Goal: Task Accomplishment & Management: Use online tool/utility

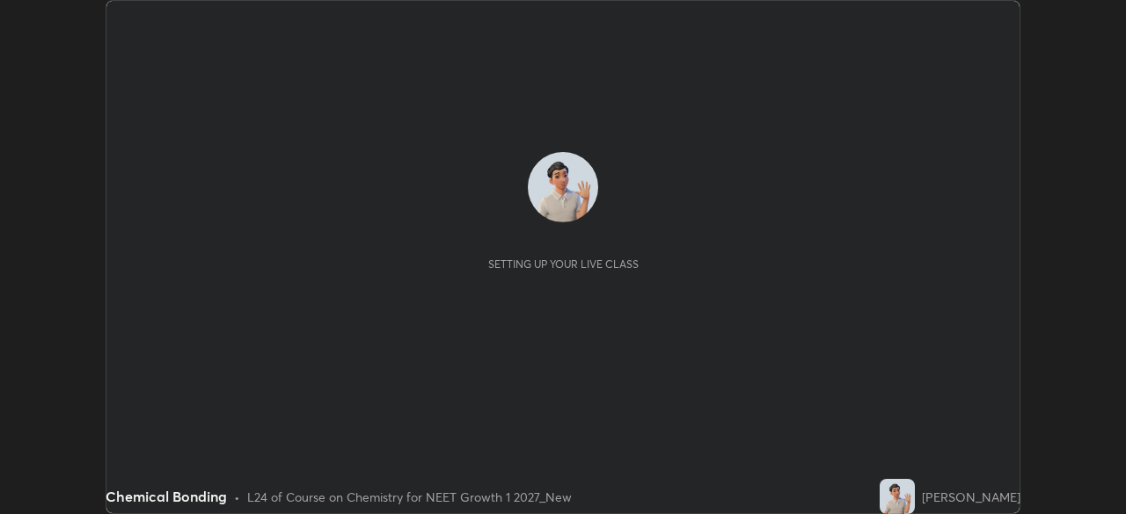
scroll to position [514, 1125]
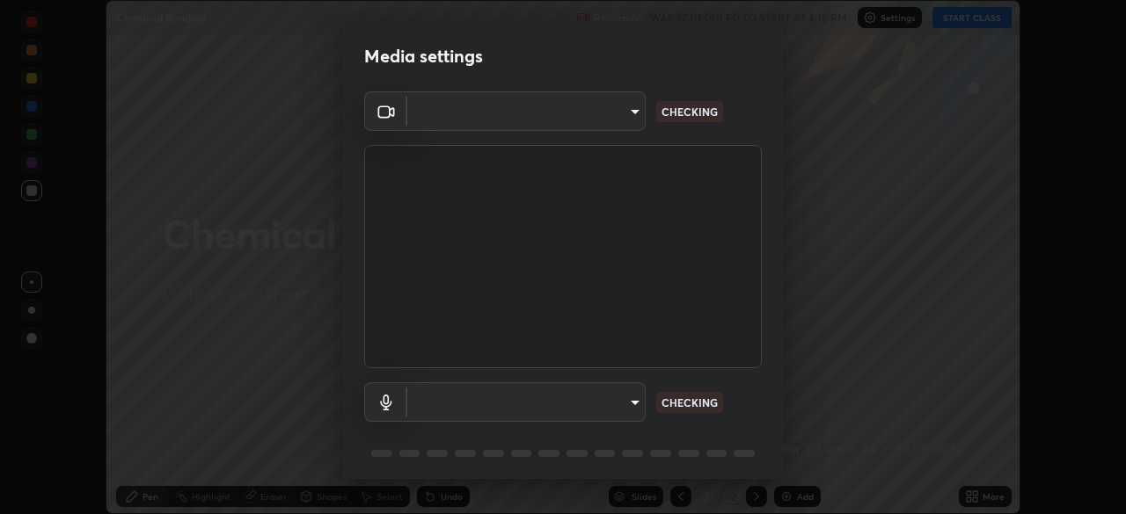
type input "27782adc23e2fb2e9a25af94410cad793eda472e13505a4e640454b7a0983fad"
type input "default"
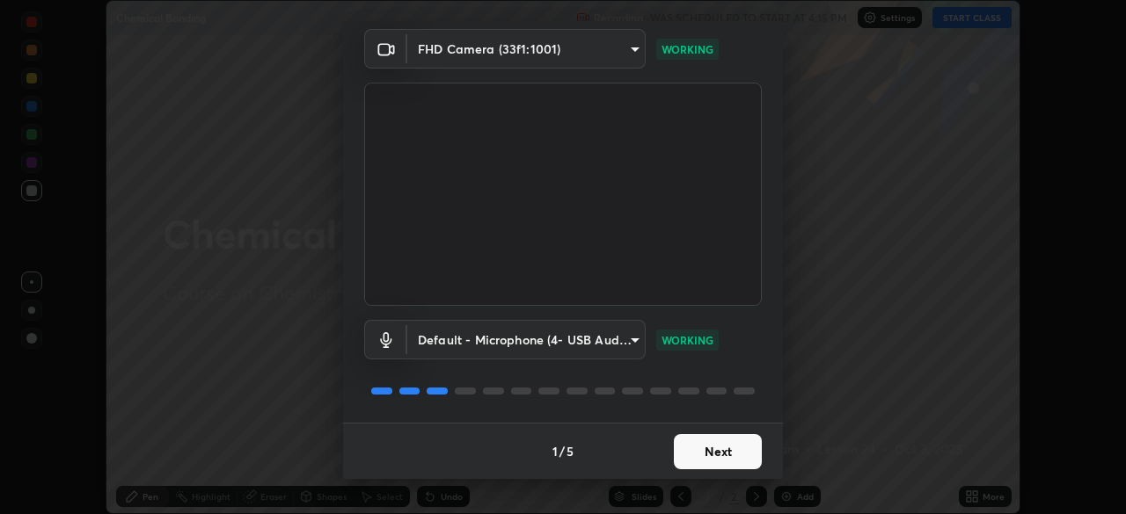
click at [697, 451] on button "Next" at bounding box center [718, 451] width 88 height 35
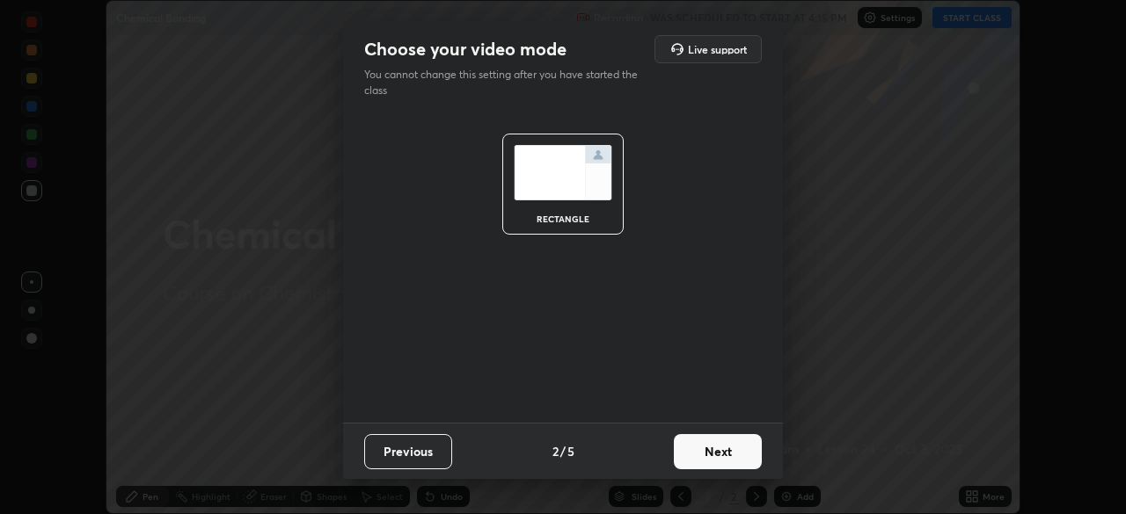
scroll to position [0, 0]
click at [703, 449] on button "Next" at bounding box center [718, 451] width 88 height 35
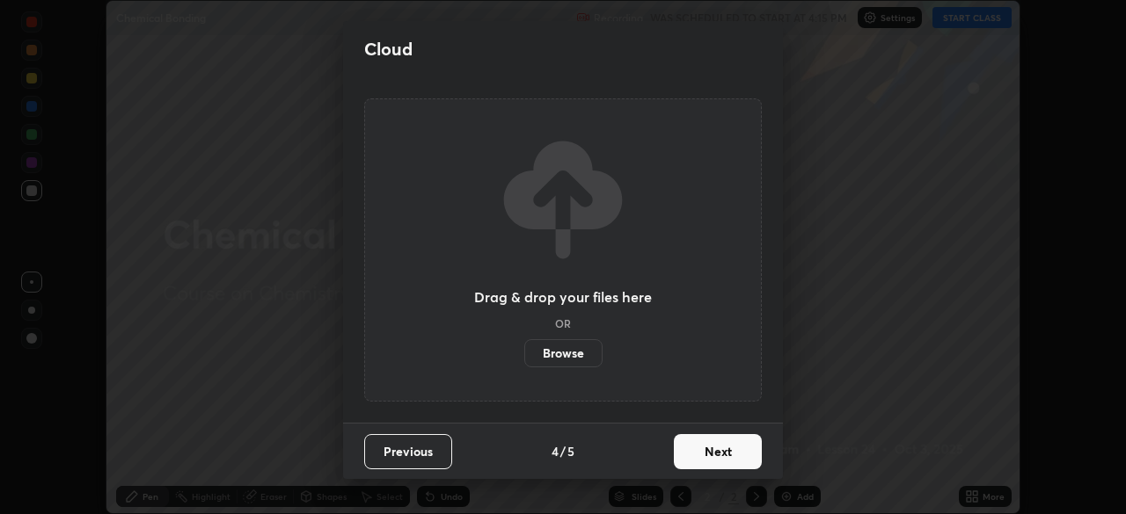
click at [704, 451] on button "Next" at bounding box center [718, 451] width 88 height 35
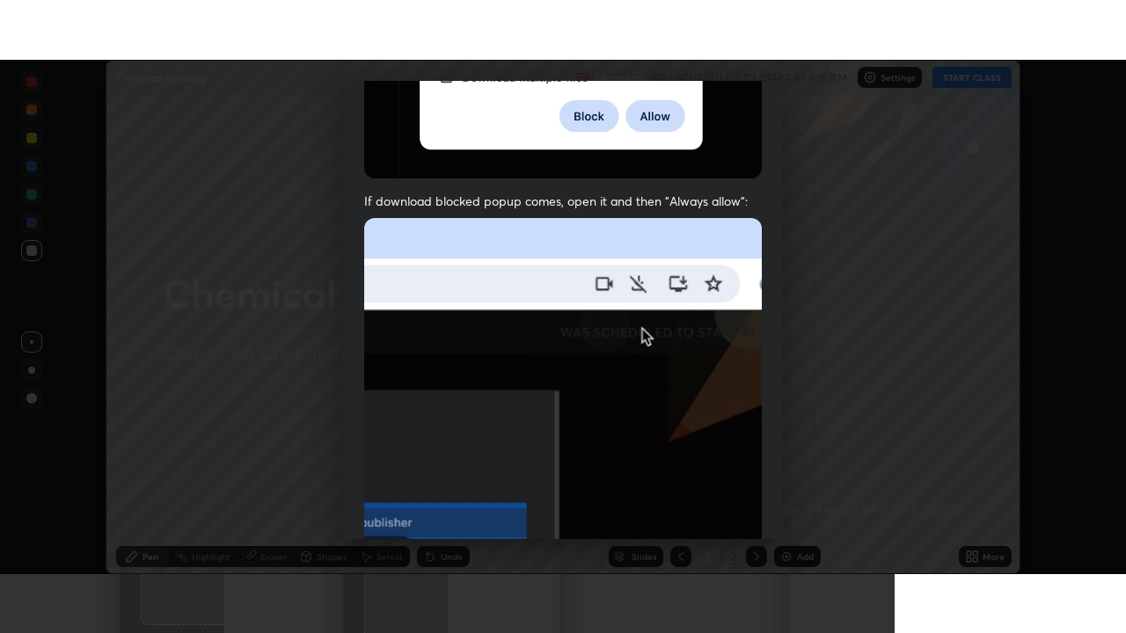
scroll to position [421, 0]
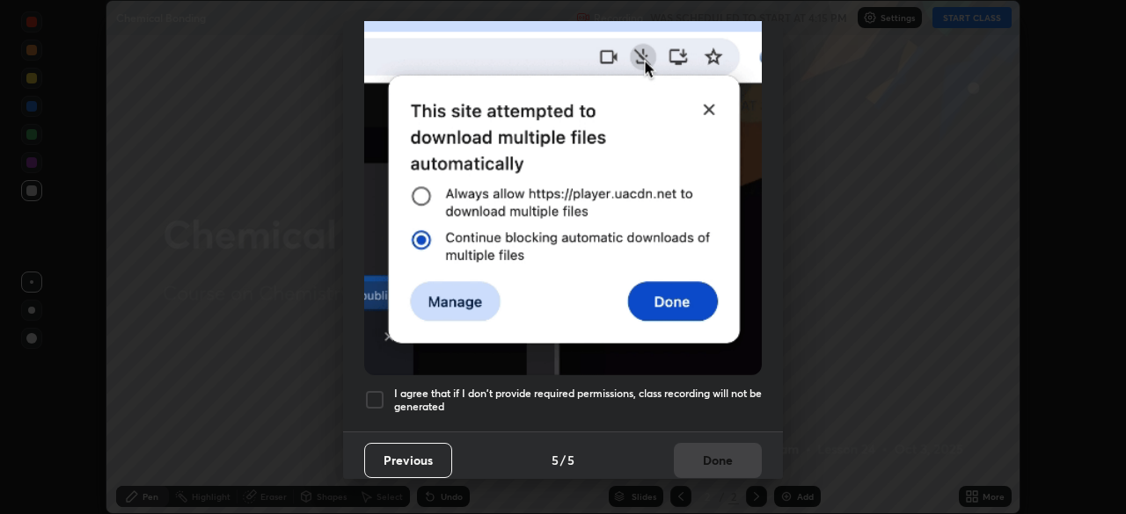
click at [699, 390] on h5 "I agree that if I don't provide required permissions, class recording will not …" at bounding box center [578, 400] width 368 height 27
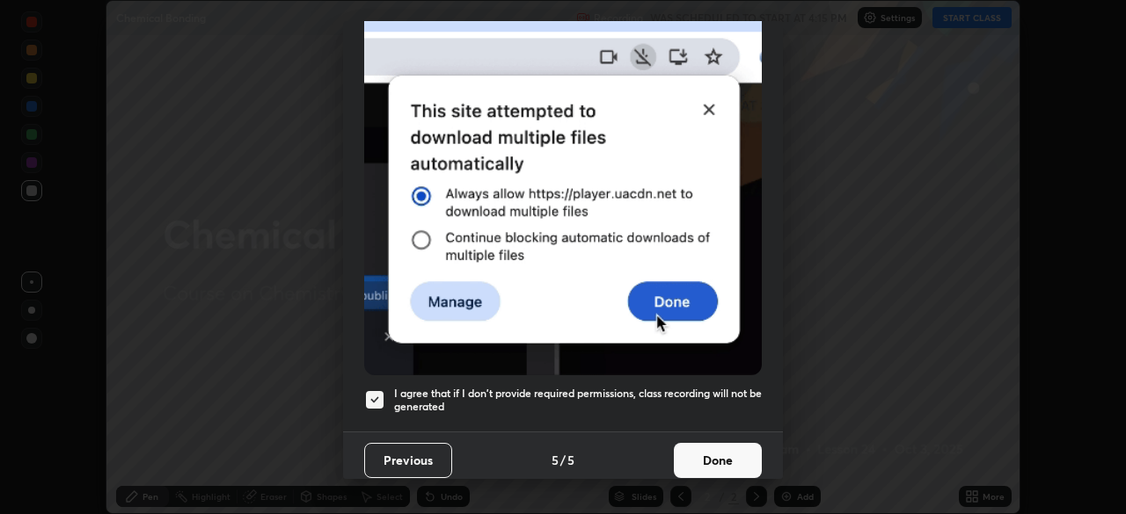
click at [717, 448] on button "Done" at bounding box center [718, 460] width 88 height 35
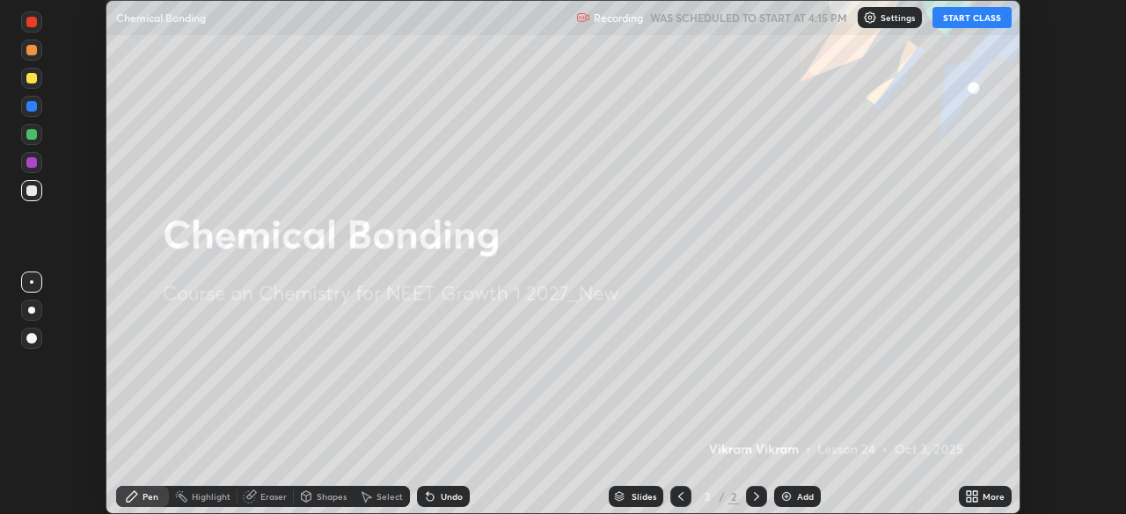
click at [956, 21] on button "START CLASS" at bounding box center [971, 17] width 79 height 21
click at [786, 493] on img at bounding box center [786, 497] width 14 height 14
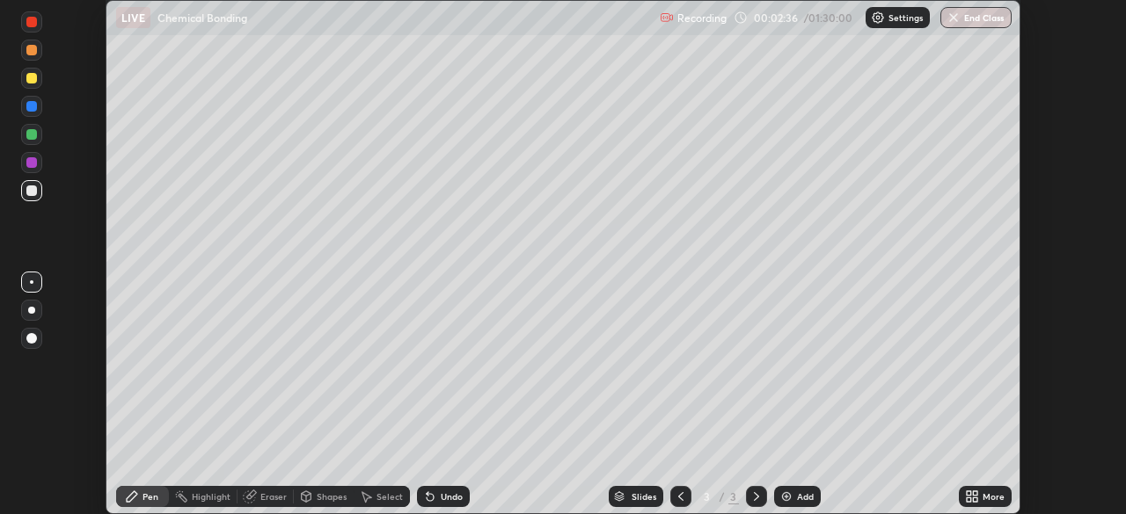
click at [325, 492] on div "Shapes" at bounding box center [332, 496] width 30 height 9
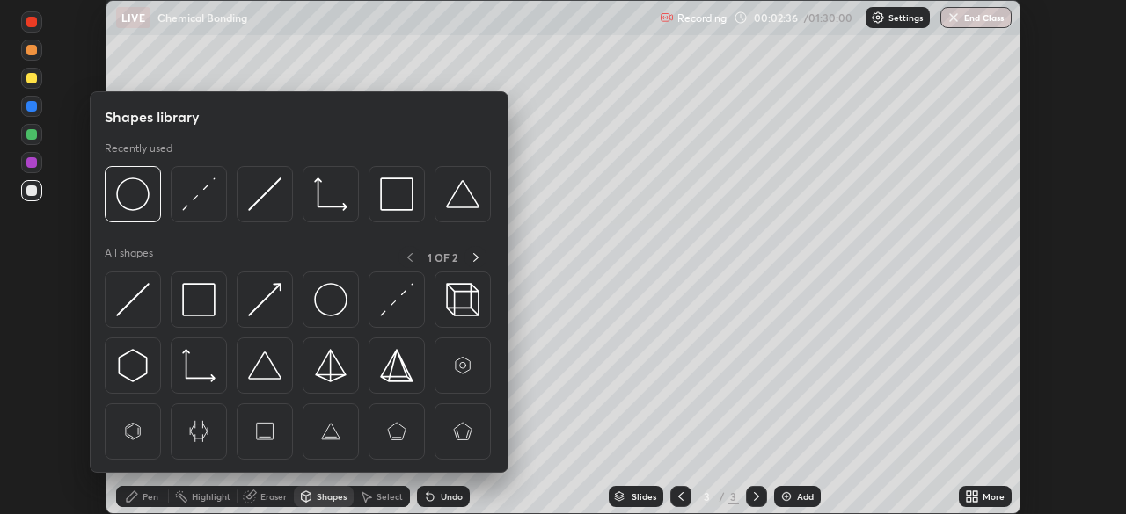
click at [271, 497] on div "Eraser" at bounding box center [273, 496] width 26 height 9
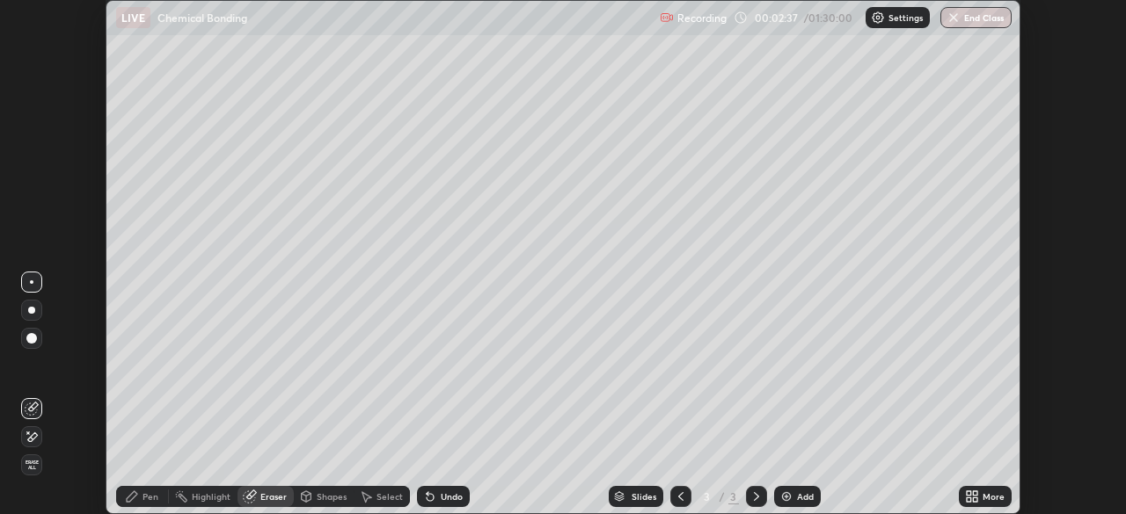
click at [33, 464] on span "Erase all" at bounding box center [31, 465] width 19 height 11
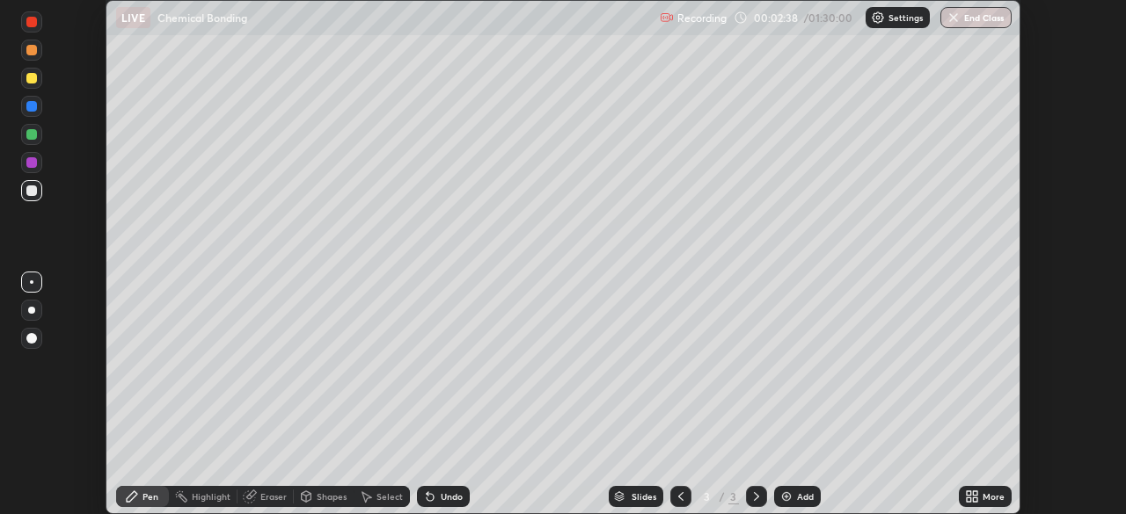
click at [145, 503] on div "Pen" at bounding box center [142, 496] width 53 height 21
click at [428, 501] on icon at bounding box center [429, 497] width 7 height 7
click at [427, 498] on icon at bounding box center [429, 497] width 7 height 7
click at [430, 495] on icon at bounding box center [429, 497] width 7 height 7
click at [35, 162] on div at bounding box center [31, 162] width 11 height 11
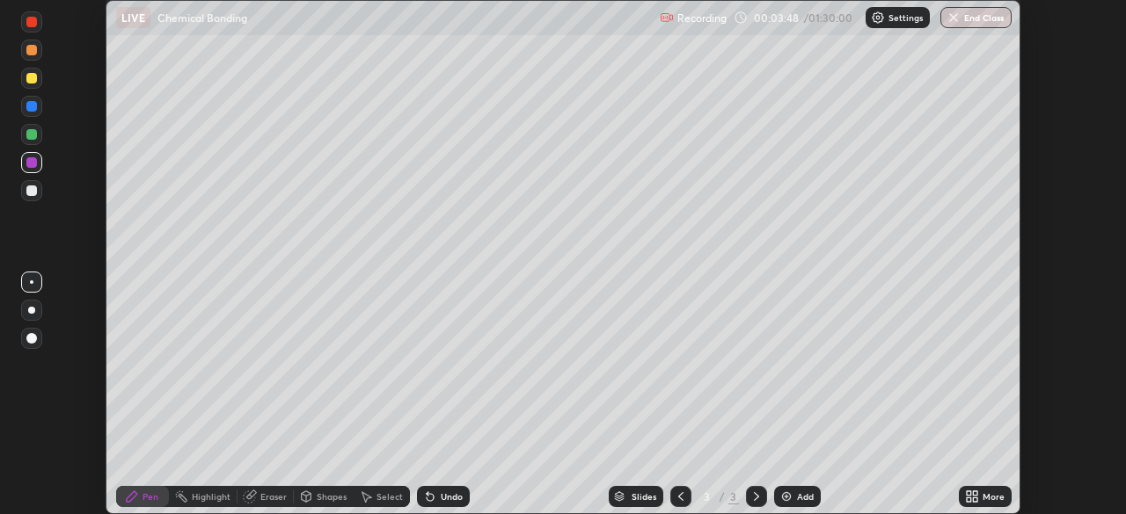
click at [33, 191] on div at bounding box center [31, 191] width 11 height 11
click at [33, 134] on div at bounding box center [31, 134] width 11 height 11
click at [269, 498] on div "Eraser" at bounding box center [273, 496] width 26 height 9
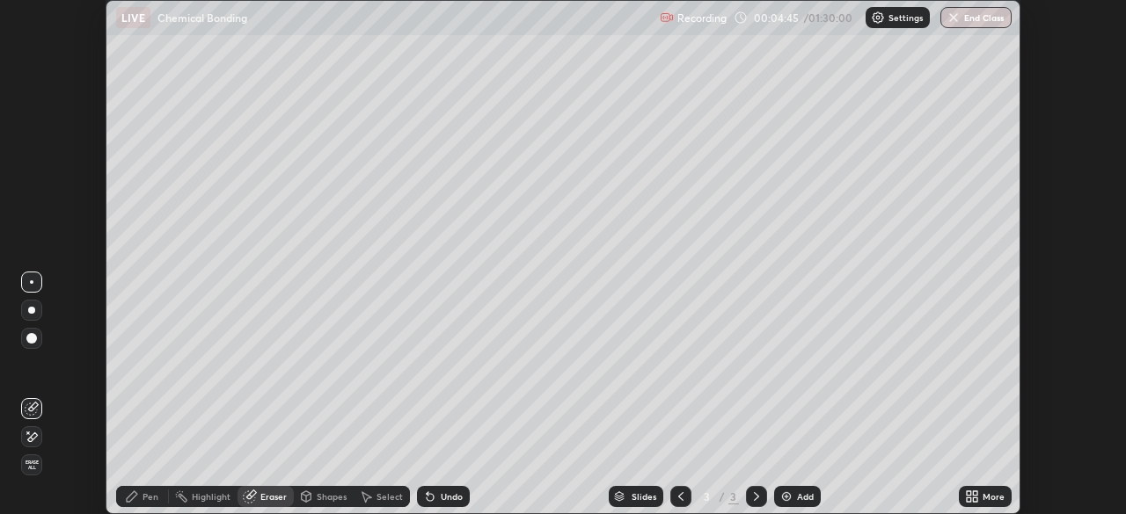
click at [144, 499] on div "Pen" at bounding box center [150, 496] width 16 height 9
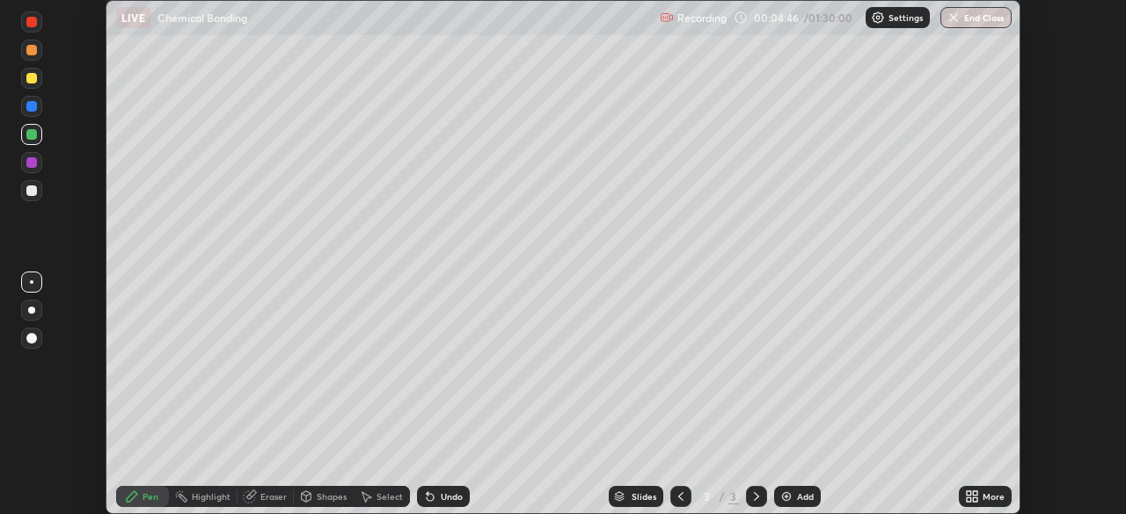
click at [32, 193] on div at bounding box center [31, 191] width 11 height 11
click at [39, 111] on div at bounding box center [31, 106] width 21 height 21
click at [33, 135] on div at bounding box center [31, 134] width 11 height 11
click at [39, 106] on div at bounding box center [31, 106] width 21 height 21
click at [35, 192] on div at bounding box center [31, 191] width 11 height 11
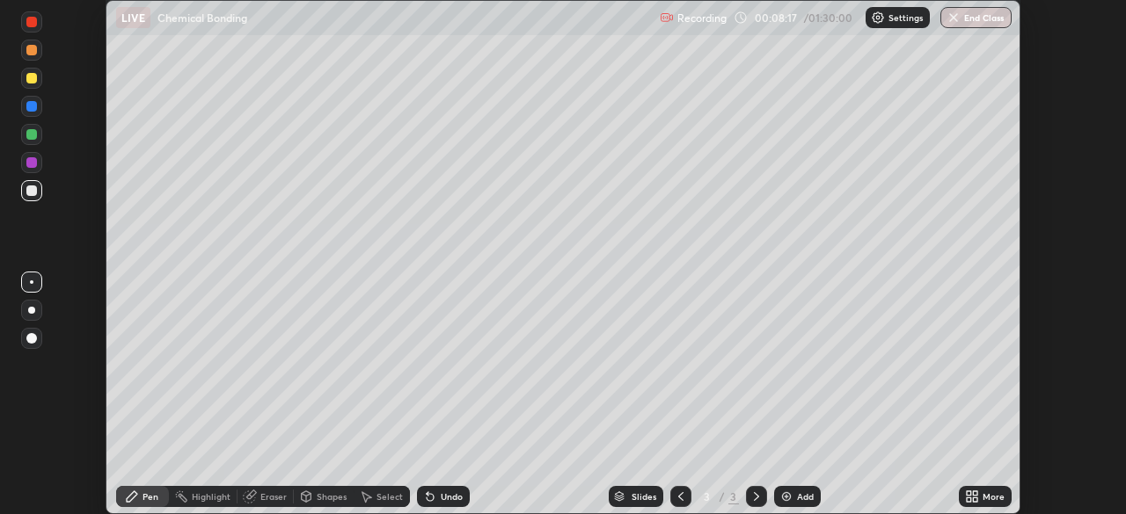
click at [785, 497] on img at bounding box center [786, 497] width 14 height 14
click at [29, 109] on div at bounding box center [31, 106] width 11 height 11
click at [265, 499] on div "Eraser" at bounding box center [273, 496] width 26 height 9
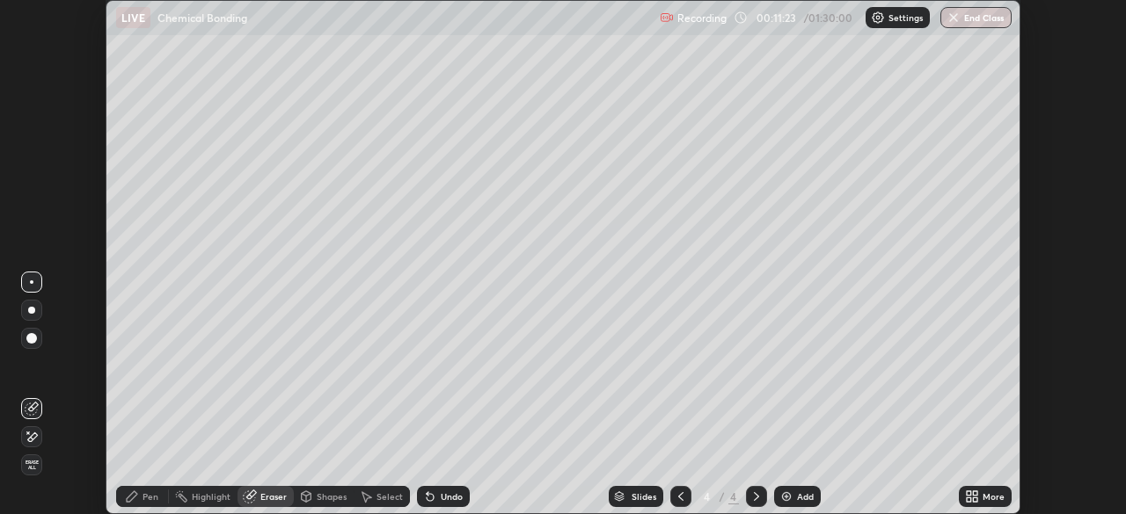
click at [33, 436] on icon at bounding box center [32, 437] width 14 height 15
click at [149, 497] on div "Pen" at bounding box center [150, 496] width 16 height 9
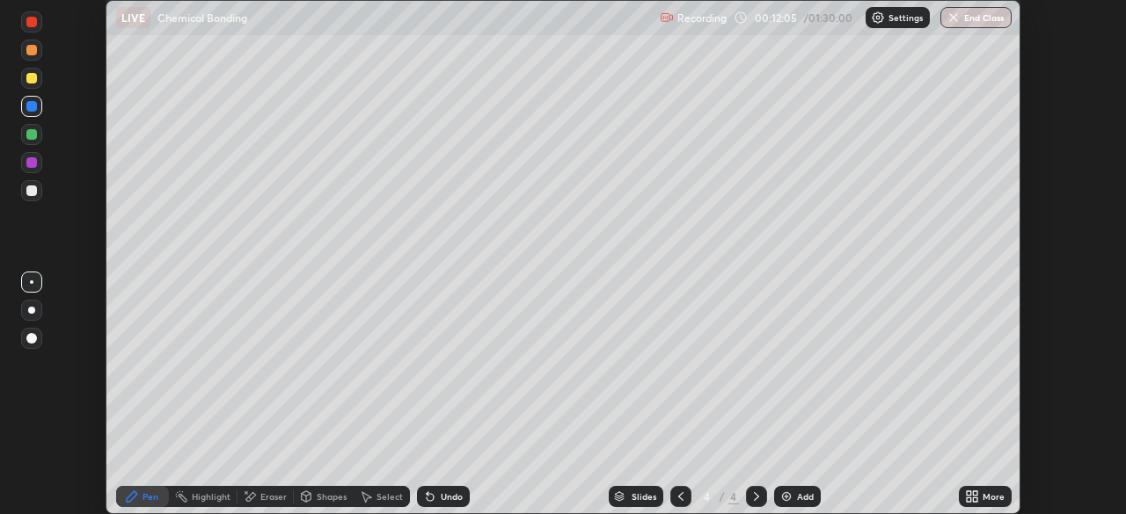
click at [31, 195] on div at bounding box center [31, 191] width 11 height 11
click at [27, 110] on div at bounding box center [31, 106] width 11 height 11
click at [435, 499] on div "Undo" at bounding box center [443, 496] width 53 height 21
click at [441, 492] on div "Undo" at bounding box center [452, 496] width 22 height 9
click at [31, 163] on div at bounding box center [31, 162] width 11 height 11
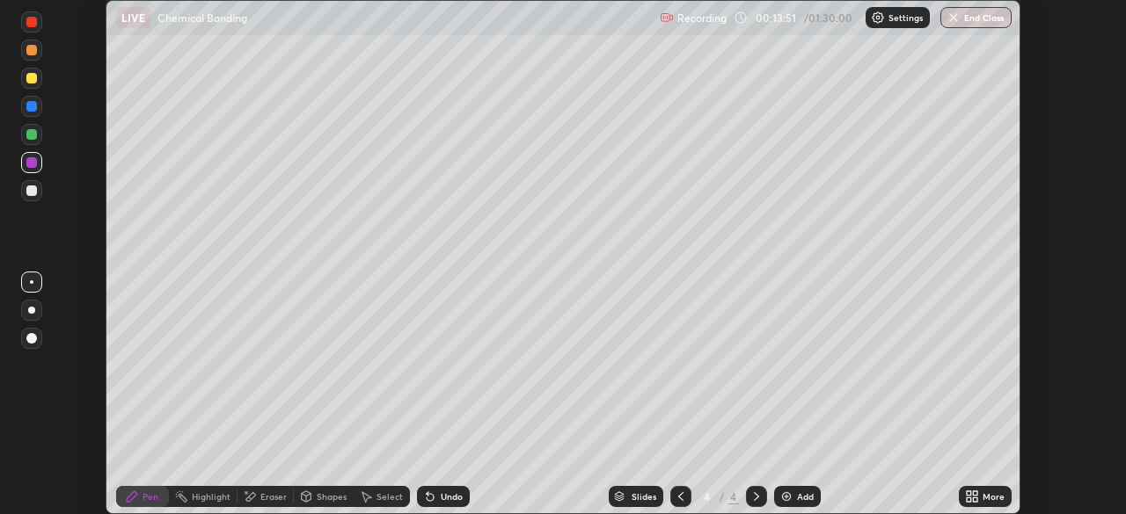
click at [271, 497] on div "Eraser" at bounding box center [273, 496] width 26 height 9
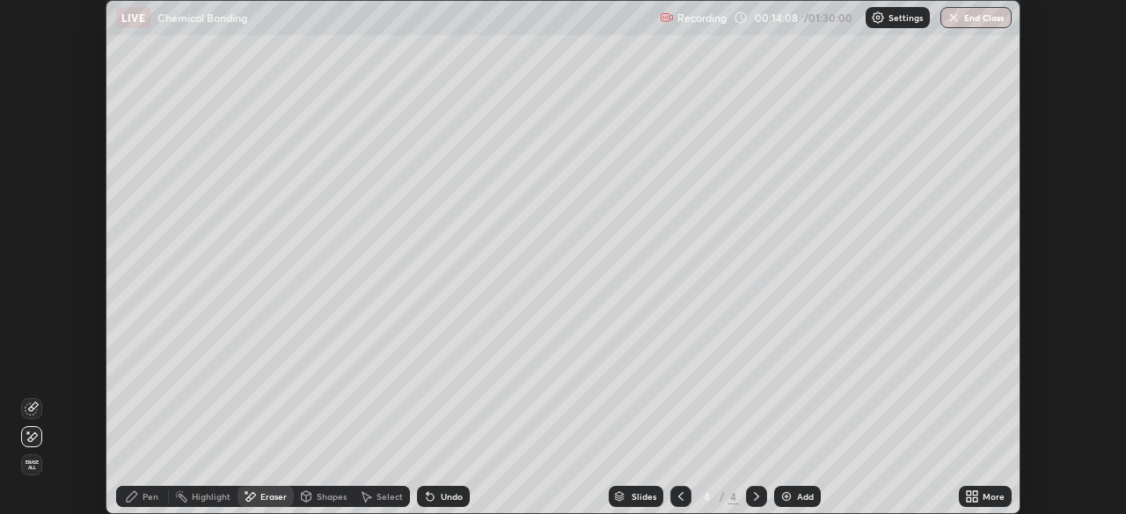
click at [977, 497] on icon at bounding box center [972, 497] width 14 height 14
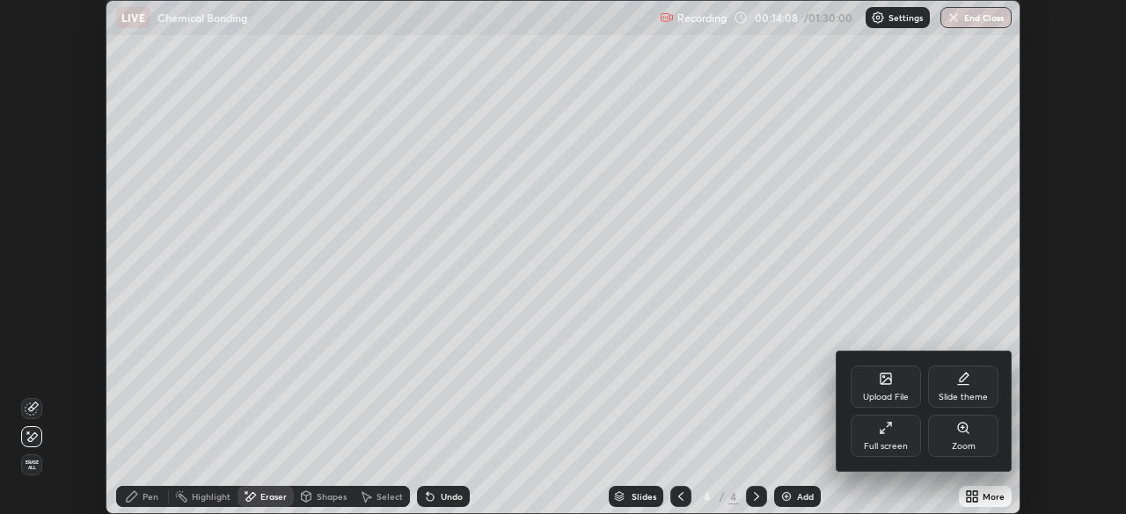
click at [887, 433] on icon at bounding box center [885, 428] width 14 height 14
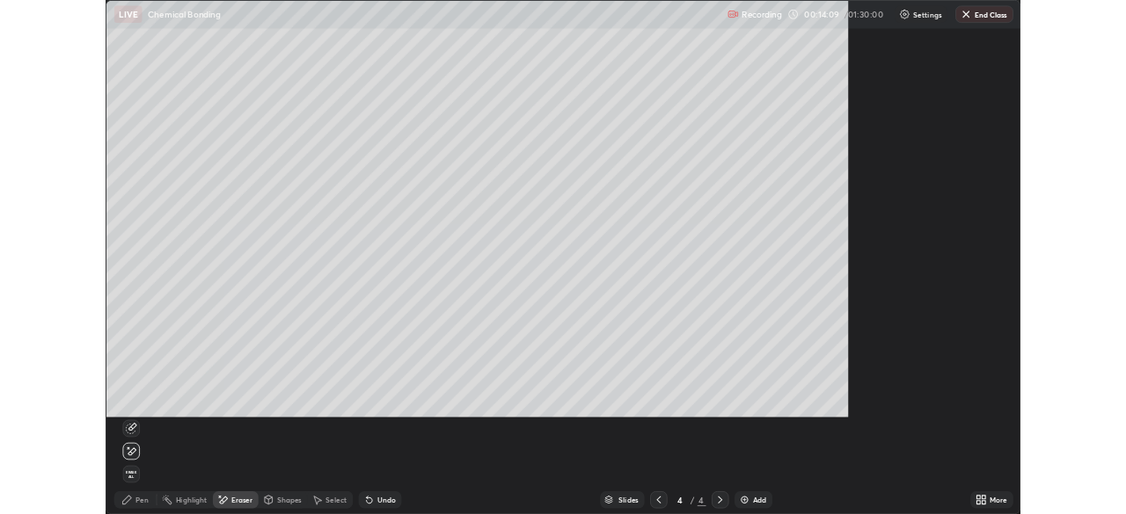
scroll to position [633, 1126]
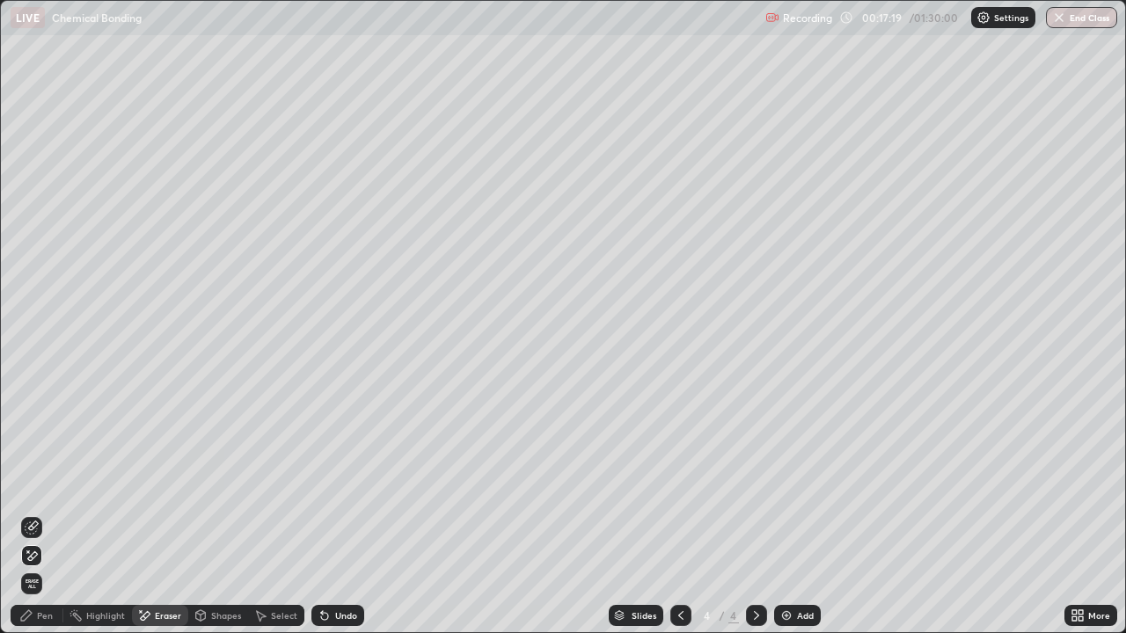
click at [1076, 514] on icon at bounding box center [1077, 616] width 14 height 14
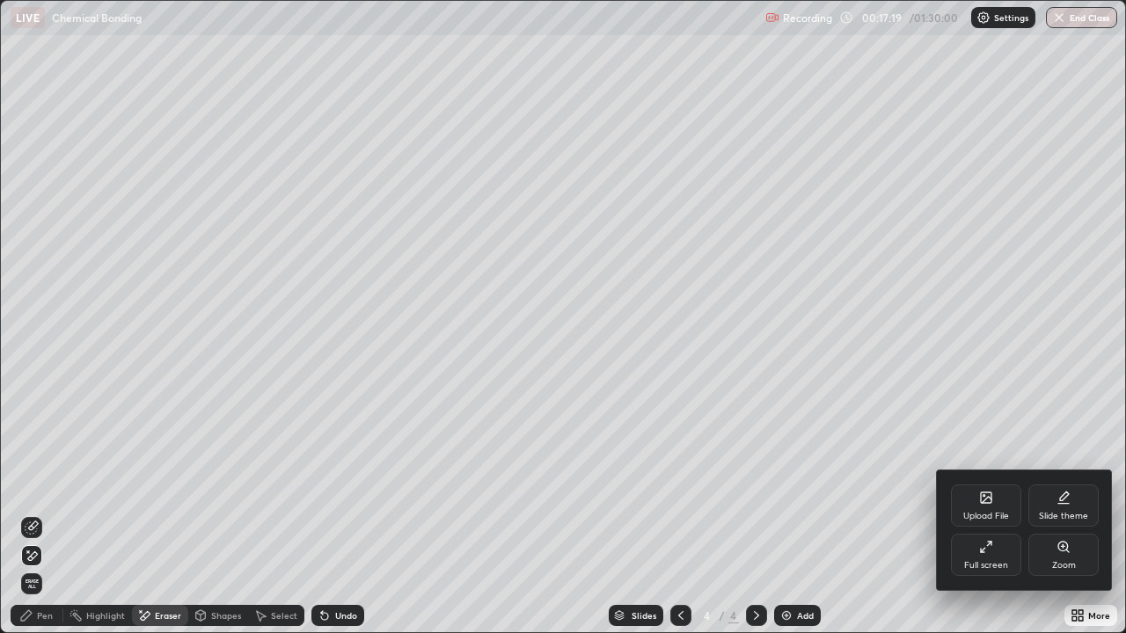
click at [980, 514] on div "Full screen" at bounding box center [986, 555] width 70 height 42
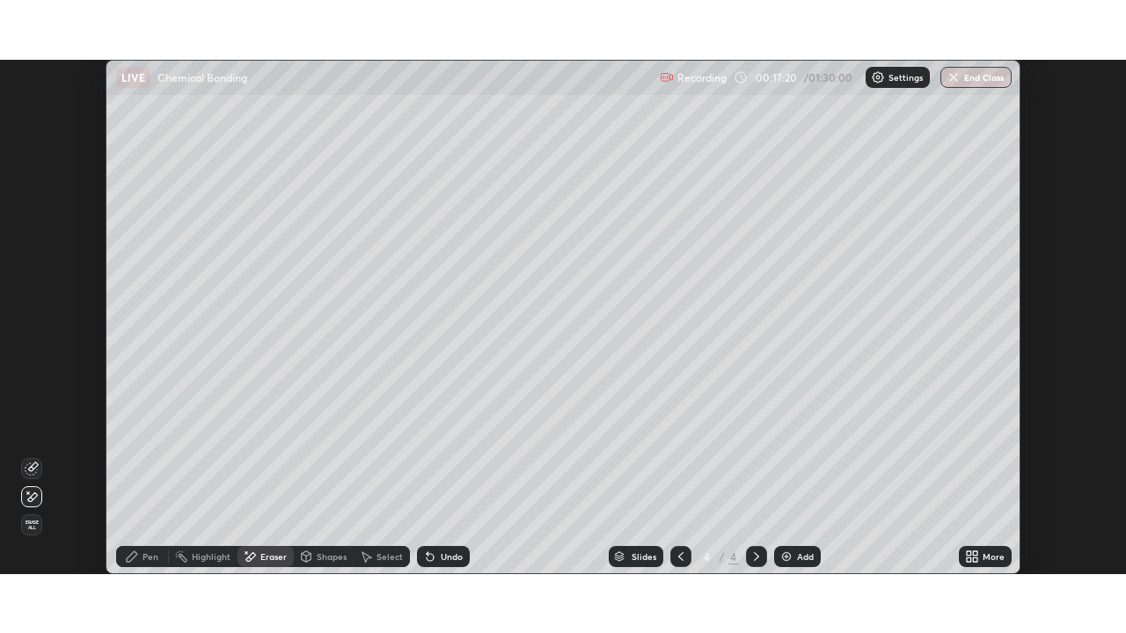
scroll to position [87419, 86808]
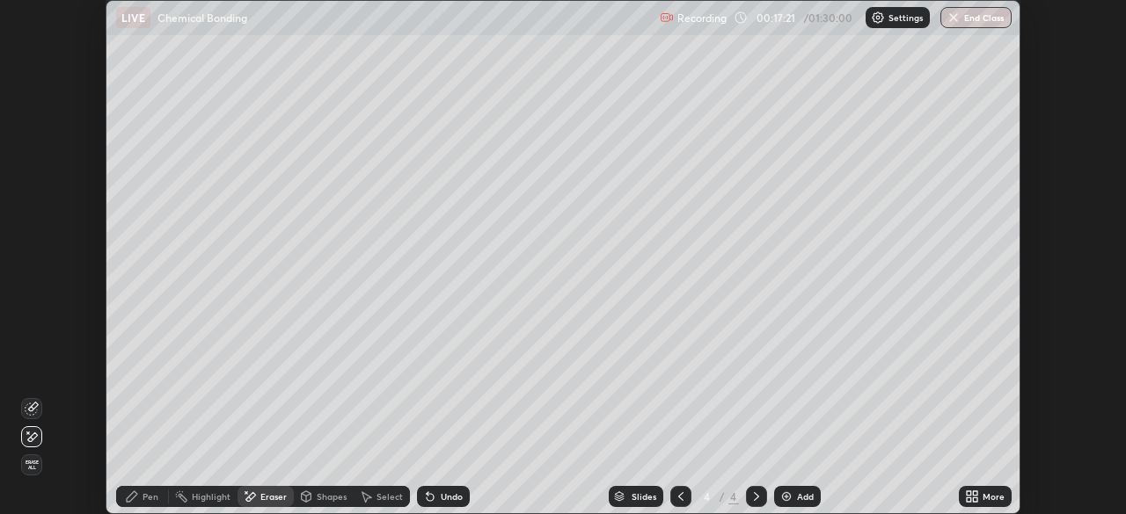
click at [789, 495] on img at bounding box center [786, 497] width 14 height 14
click at [143, 501] on div "Pen" at bounding box center [150, 496] width 16 height 9
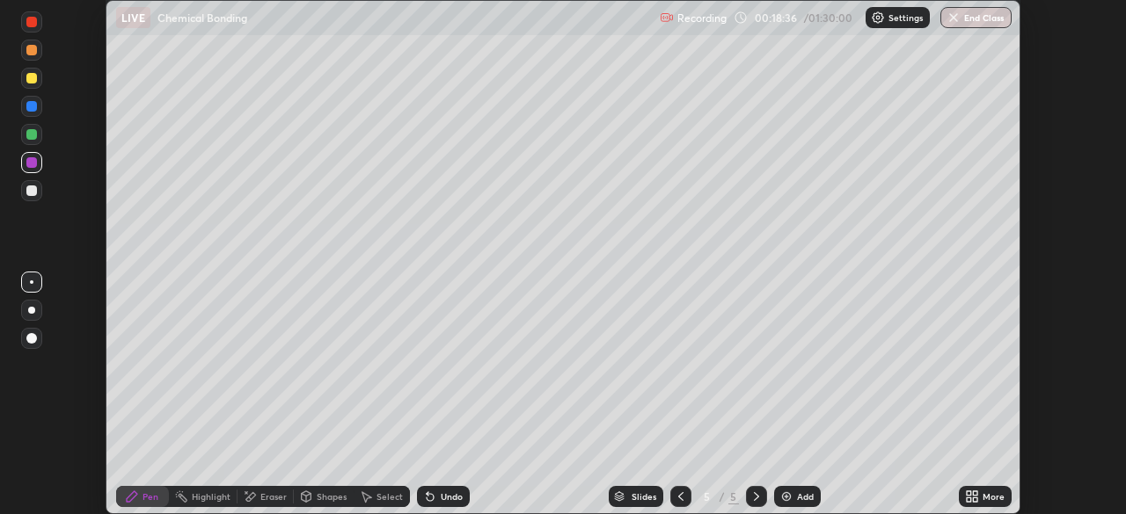
click at [26, 75] on div at bounding box center [31, 78] width 11 height 11
click at [257, 496] on div "Eraser" at bounding box center [265, 496] width 56 height 21
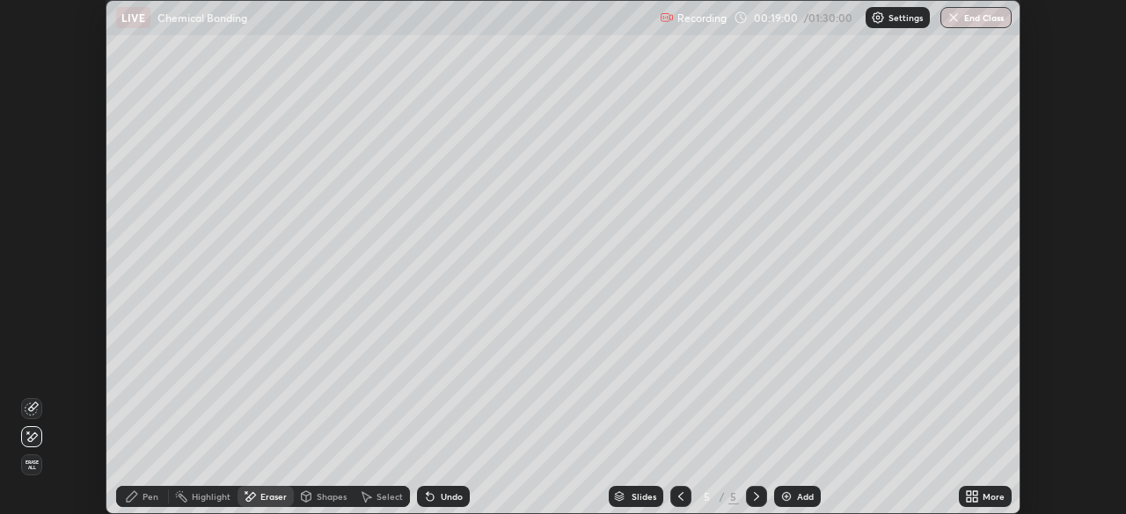
click at [132, 495] on icon at bounding box center [132, 497] width 11 height 11
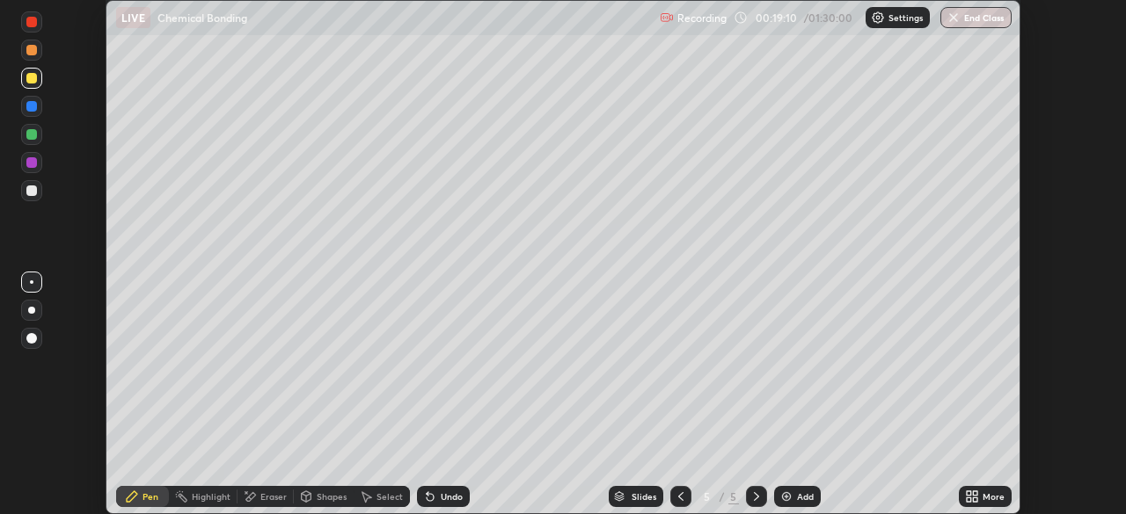
click at [268, 496] on div "Eraser" at bounding box center [273, 496] width 26 height 9
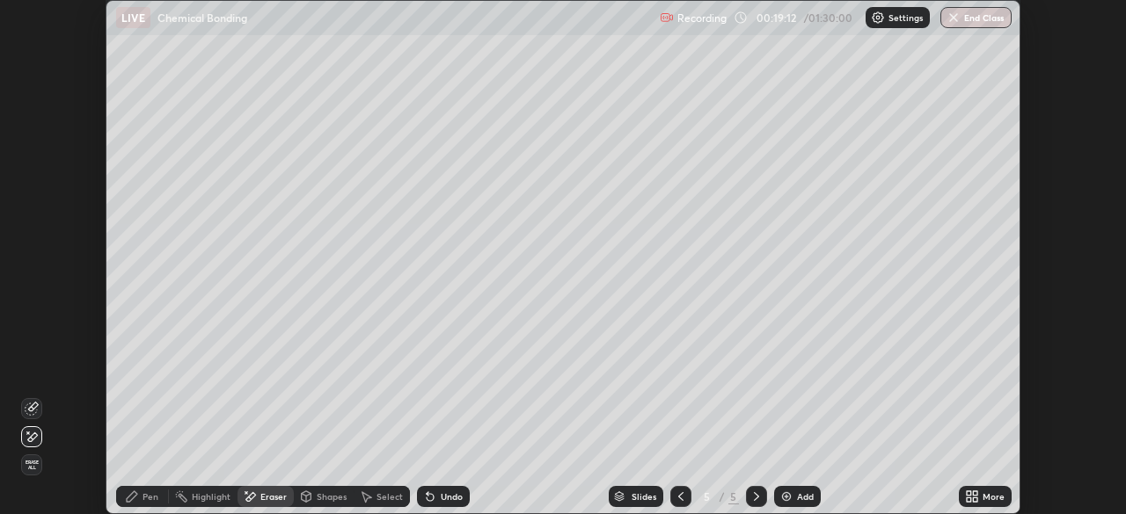
click at [126, 495] on icon at bounding box center [132, 497] width 14 height 14
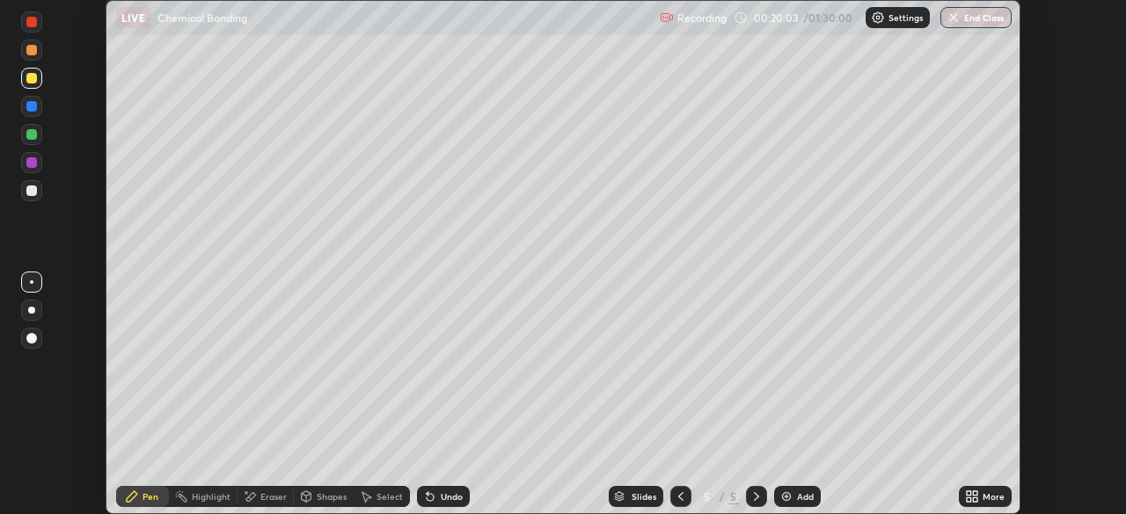
click at [28, 194] on div at bounding box center [31, 191] width 11 height 11
click at [458, 495] on div "Undo" at bounding box center [452, 496] width 22 height 9
click at [62, 382] on div "Setting up your live class" at bounding box center [563, 257] width 1126 height 514
click at [32, 191] on div at bounding box center [31, 191] width 11 height 11
click at [30, 162] on div at bounding box center [31, 162] width 11 height 11
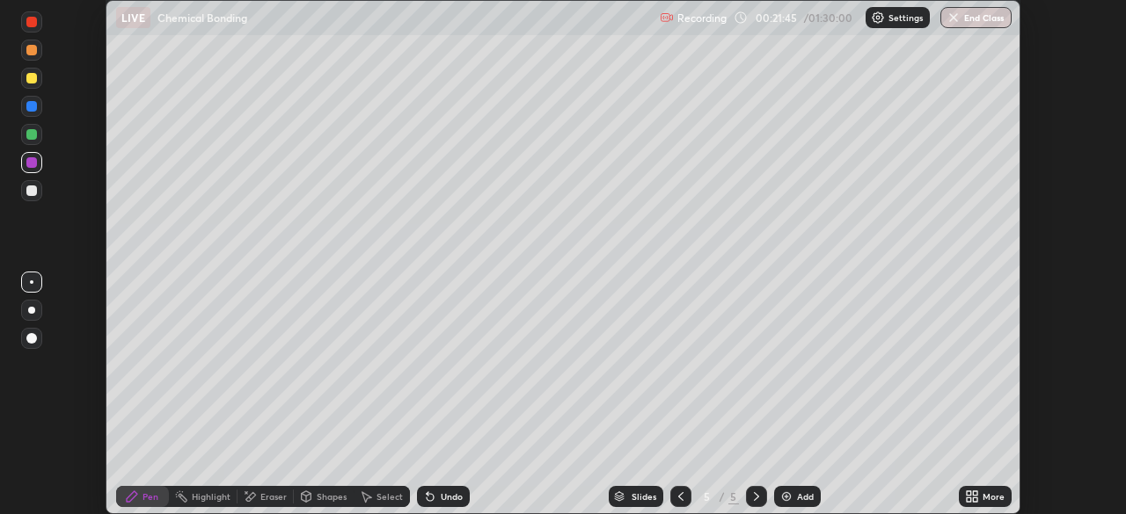
click at [33, 135] on div at bounding box center [31, 134] width 11 height 11
click at [261, 499] on div "Eraser" at bounding box center [273, 496] width 26 height 9
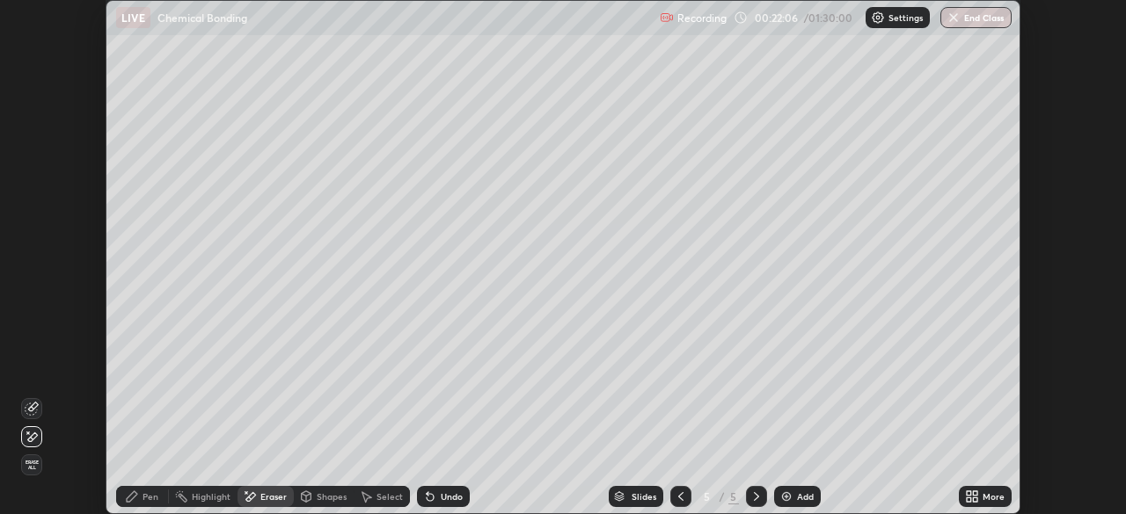
click at [148, 488] on div "Pen" at bounding box center [142, 496] width 53 height 21
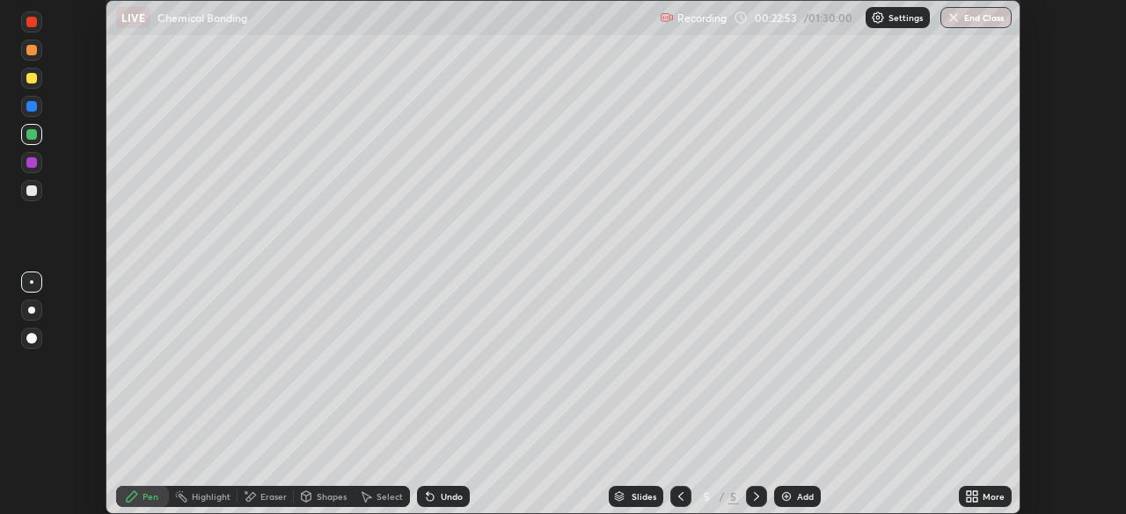
click at [787, 500] on img at bounding box center [786, 497] width 14 height 14
click at [30, 189] on div at bounding box center [31, 191] width 11 height 11
click at [33, 77] on div at bounding box center [31, 78] width 11 height 11
click at [31, 197] on div at bounding box center [31, 190] width 21 height 21
click at [273, 480] on div "Eraser" at bounding box center [265, 496] width 56 height 35
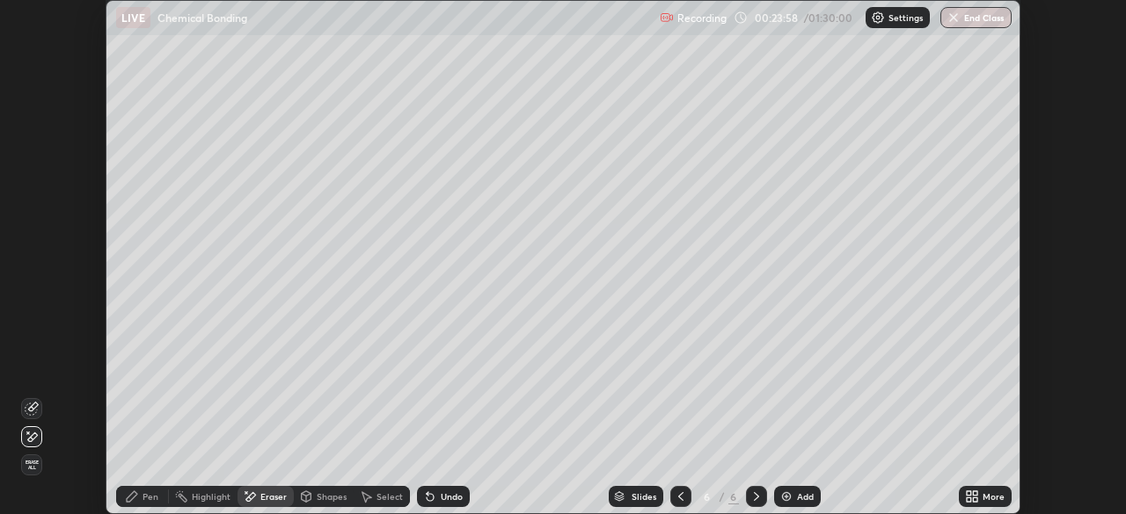
click at [129, 494] on icon at bounding box center [132, 497] width 14 height 14
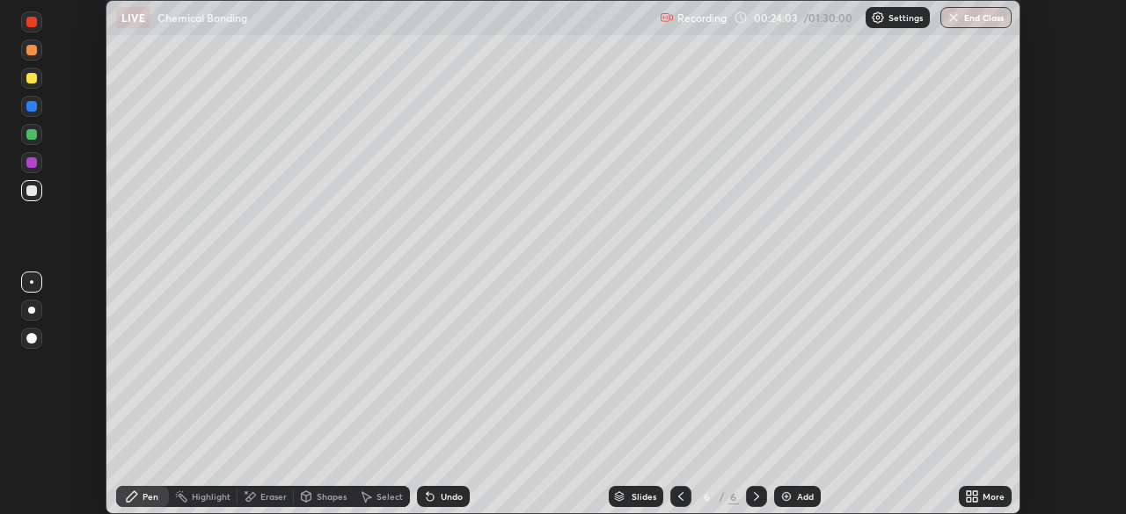
click at [281, 479] on div "Eraser" at bounding box center [265, 496] width 56 height 35
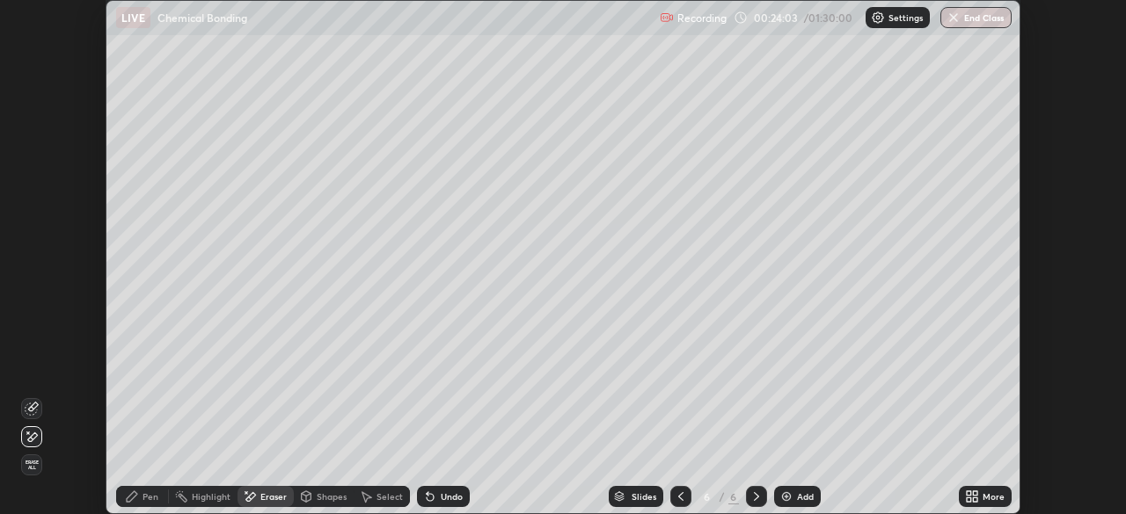
click at [138, 497] on icon at bounding box center [132, 497] width 14 height 14
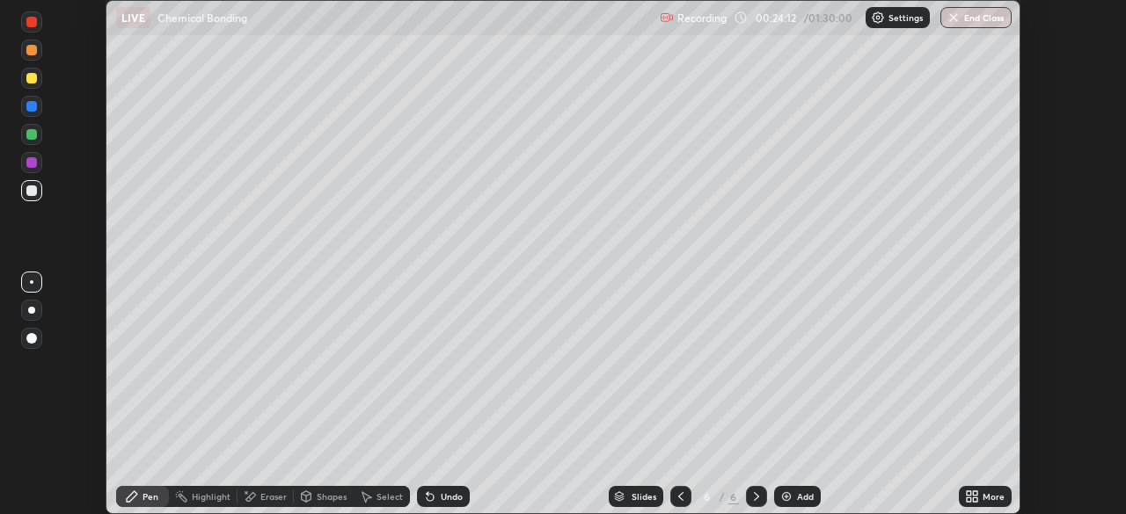
click at [34, 164] on div at bounding box center [31, 162] width 11 height 11
click at [33, 186] on div at bounding box center [31, 191] width 11 height 11
click at [36, 166] on div at bounding box center [31, 162] width 11 height 11
click at [32, 189] on div at bounding box center [31, 191] width 11 height 11
click at [674, 496] on icon at bounding box center [681, 497] width 14 height 14
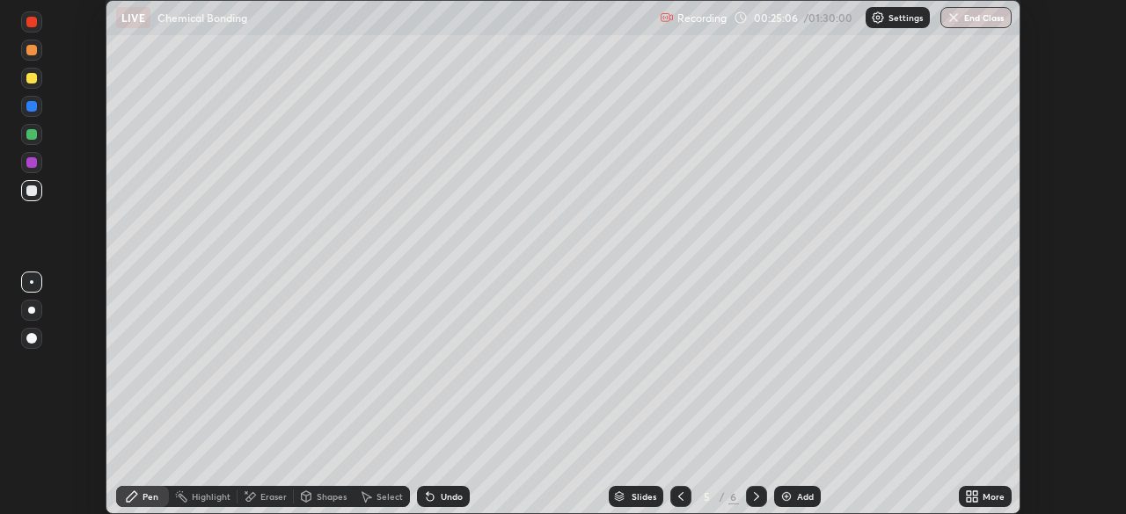
click at [679, 497] on icon at bounding box center [681, 497] width 14 height 14
click at [752, 499] on icon at bounding box center [756, 497] width 14 height 14
click at [754, 499] on icon at bounding box center [756, 496] width 5 height 9
click at [178, 250] on button "Undo" at bounding box center [153, 248] width 51 height 21
click at [31, 165] on div at bounding box center [31, 162] width 11 height 11
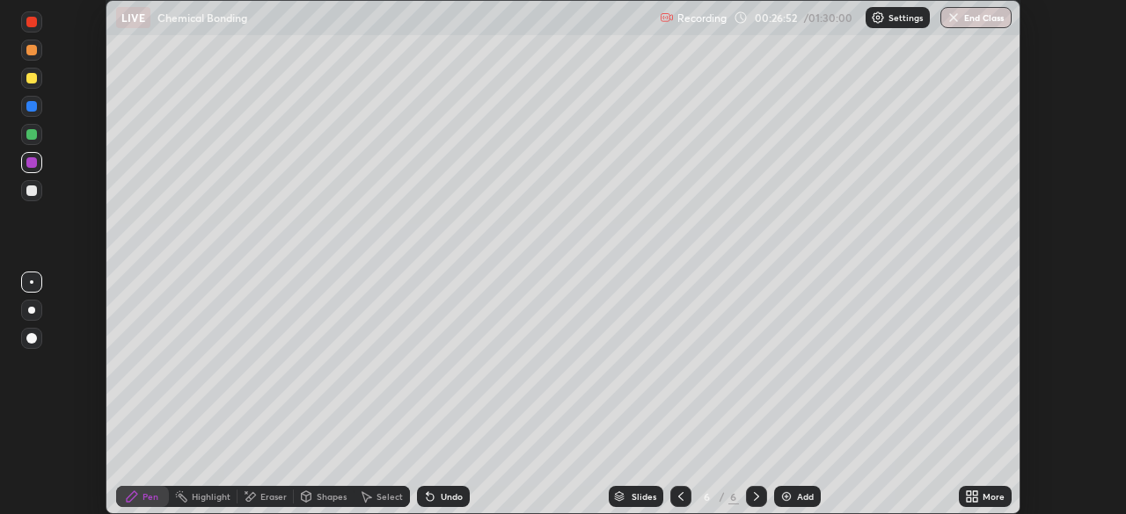
click at [34, 134] on div at bounding box center [31, 134] width 11 height 11
click at [261, 503] on div "Eraser" at bounding box center [265, 496] width 56 height 21
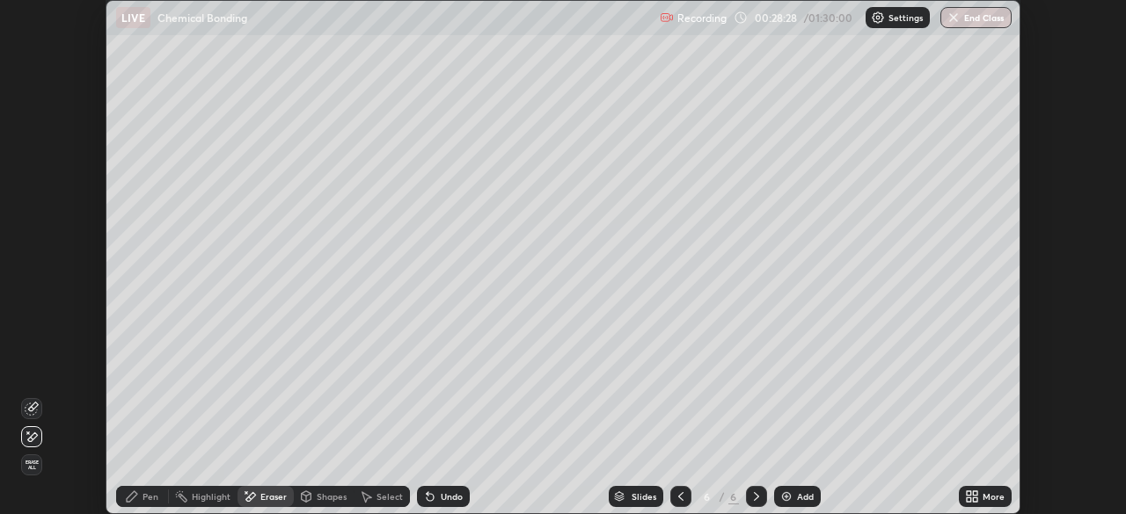
click at [137, 506] on div "Pen" at bounding box center [142, 496] width 53 height 21
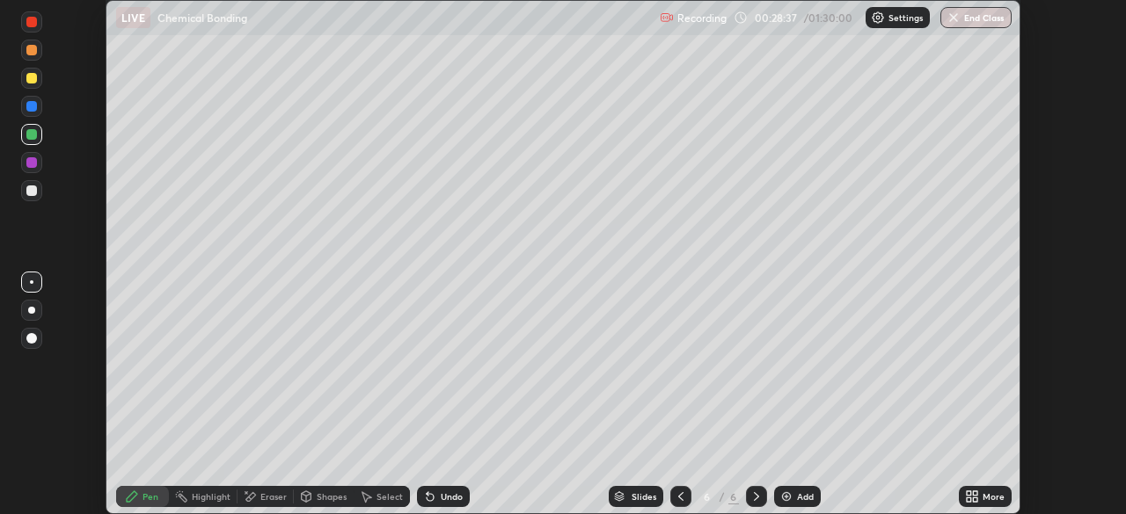
click at [441, 506] on div "Undo" at bounding box center [443, 496] width 53 height 21
click at [18, 442] on div at bounding box center [32, 373] width 28 height 211
click at [33, 189] on div at bounding box center [31, 191] width 11 height 11
click at [27, 378] on div at bounding box center [32, 373] width 28 height 211
click at [974, 499] on icon at bounding box center [975, 500] width 4 height 4
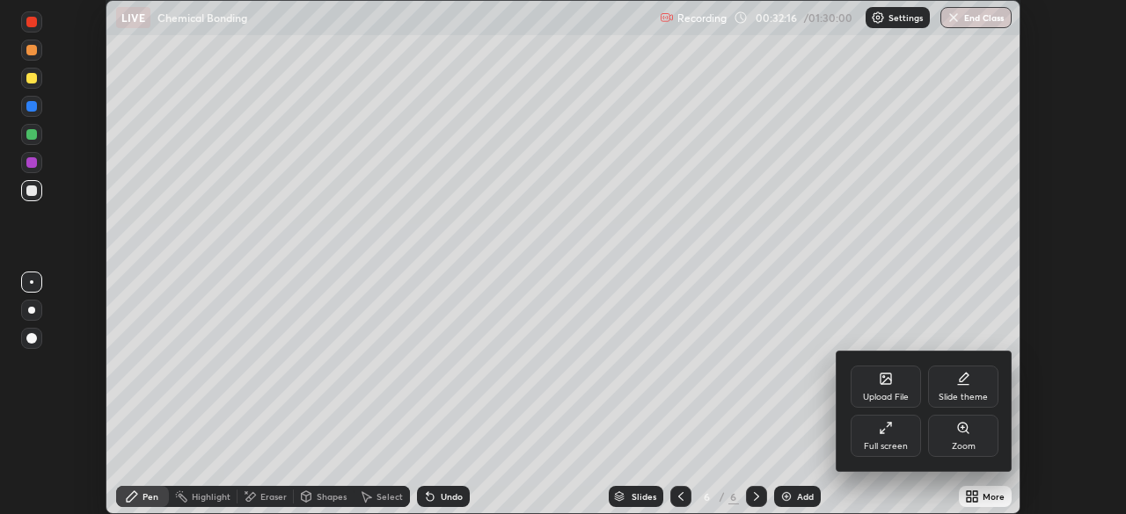
click at [895, 429] on div "Full screen" at bounding box center [885, 436] width 70 height 42
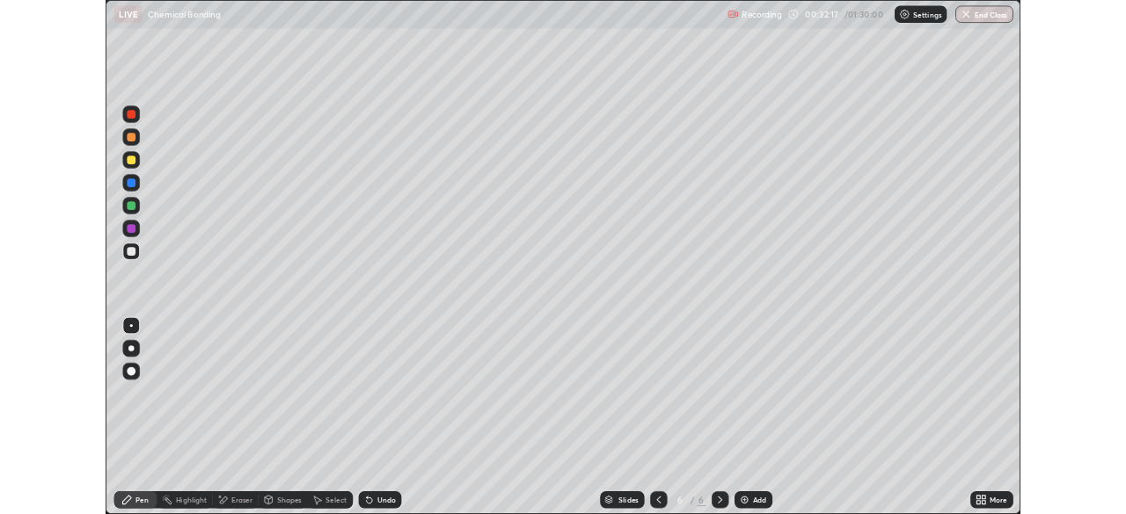
scroll to position [633, 1126]
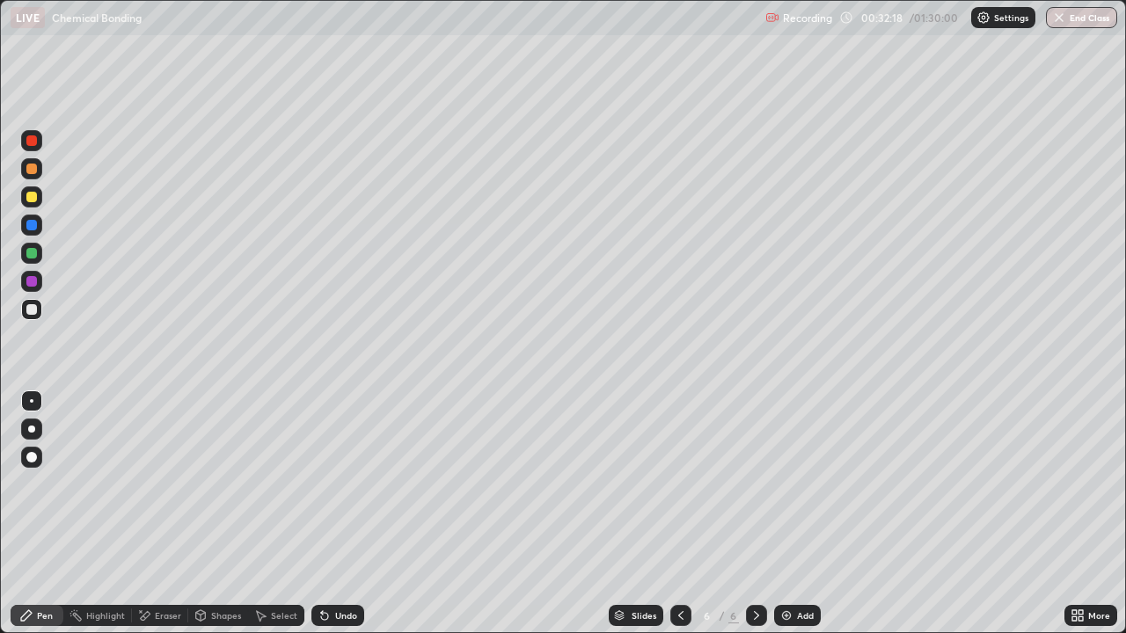
click at [1097, 514] on div "More" at bounding box center [1099, 615] width 22 height 9
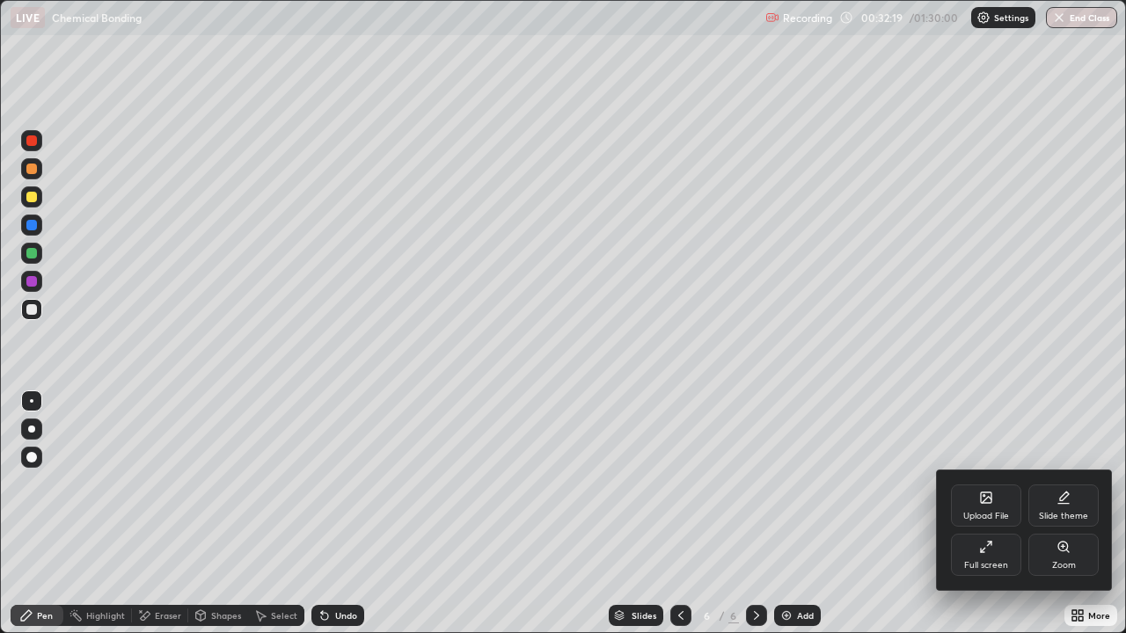
click at [1066, 514] on div "Zoom" at bounding box center [1064, 565] width 24 height 9
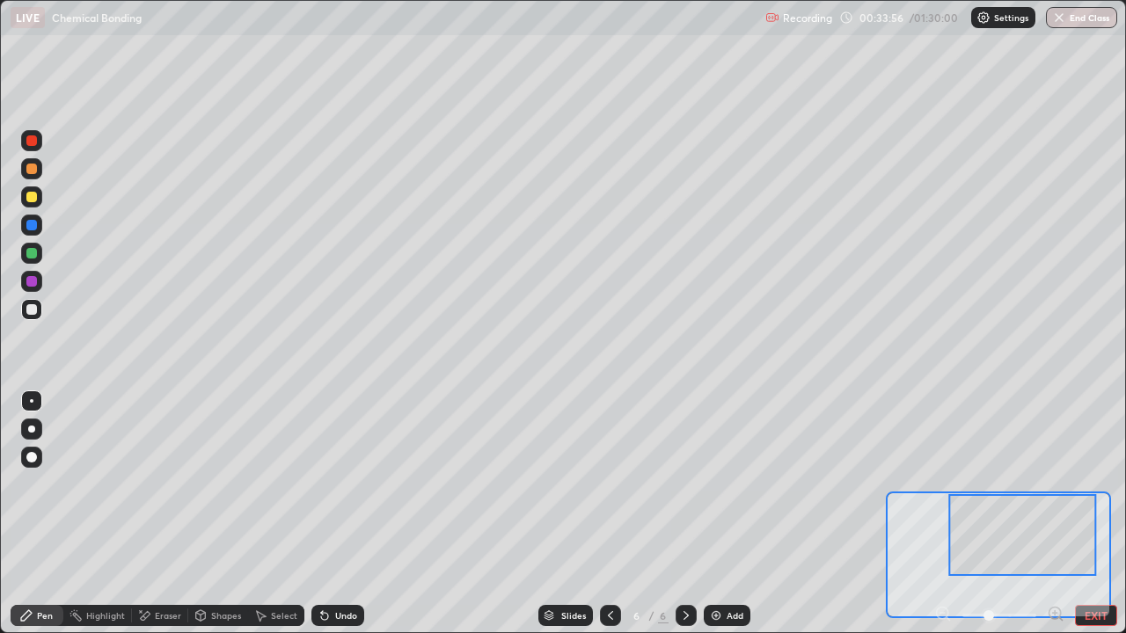
click at [1097, 514] on button "EXIT" at bounding box center [1096, 615] width 42 height 21
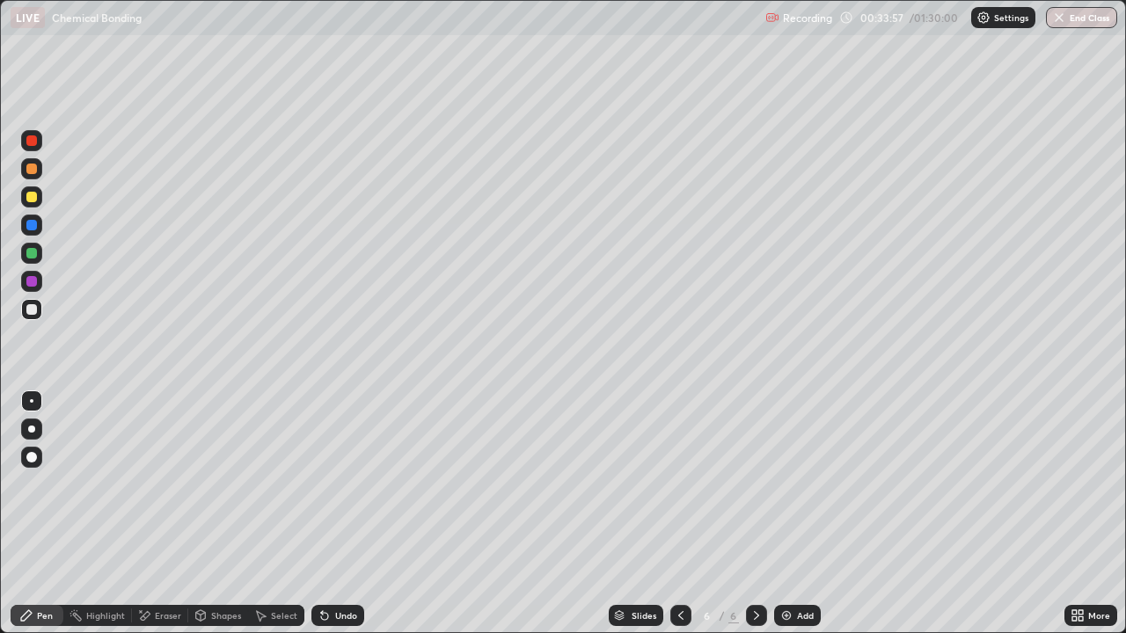
click at [798, 514] on div "Add" at bounding box center [805, 615] width 17 height 9
click at [28, 288] on div at bounding box center [31, 281] width 21 height 21
click at [31, 308] on div at bounding box center [31, 309] width 11 height 11
click at [32, 169] on div at bounding box center [31, 169] width 11 height 11
click at [28, 225] on div at bounding box center [31, 225] width 11 height 11
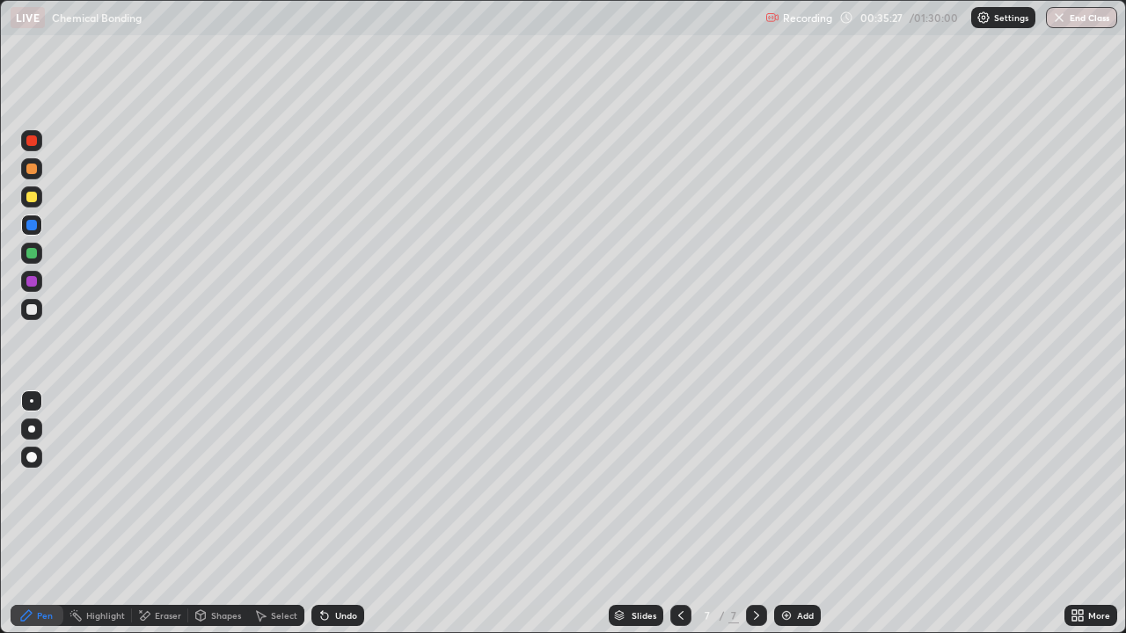
click at [29, 314] on div at bounding box center [31, 309] width 11 height 11
click at [31, 284] on div at bounding box center [31, 281] width 11 height 11
click at [30, 262] on div at bounding box center [31, 253] width 21 height 21
click at [341, 514] on div "Undo" at bounding box center [346, 615] width 22 height 9
click at [217, 514] on div "Shapes" at bounding box center [226, 615] width 30 height 9
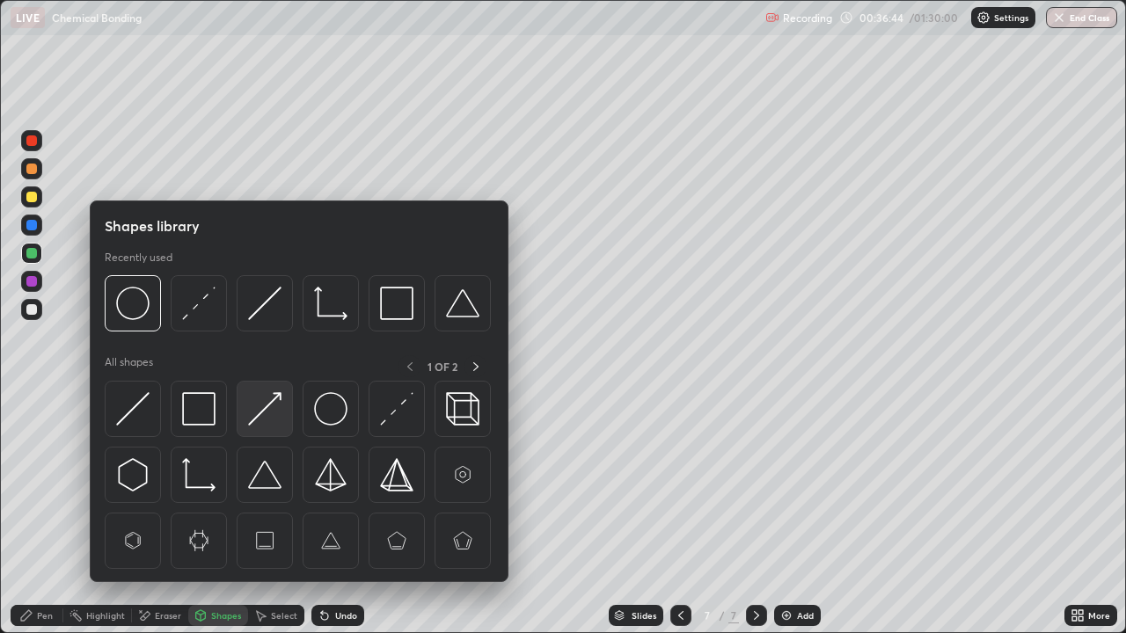
click at [268, 418] on img at bounding box center [264, 408] width 33 height 33
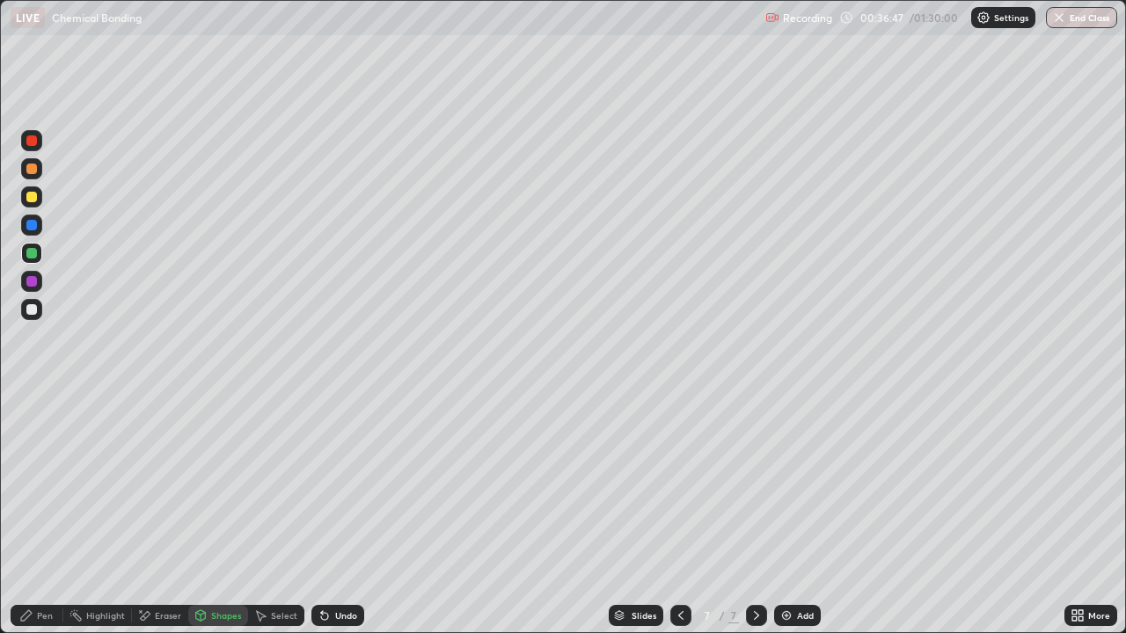
click at [29, 204] on div at bounding box center [31, 196] width 21 height 21
click at [341, 514] on div "Undo" at bounding box center [337, 615] width 53 height 21
click at [321, 514] on icon at bounding box center [324, 616] width 7 height 7
click at [323, 514] on icon at bounding box center [324, 616] width 7 height 7
click at [26, 310] on div at bounding box center [31, 309] width 11 height 11
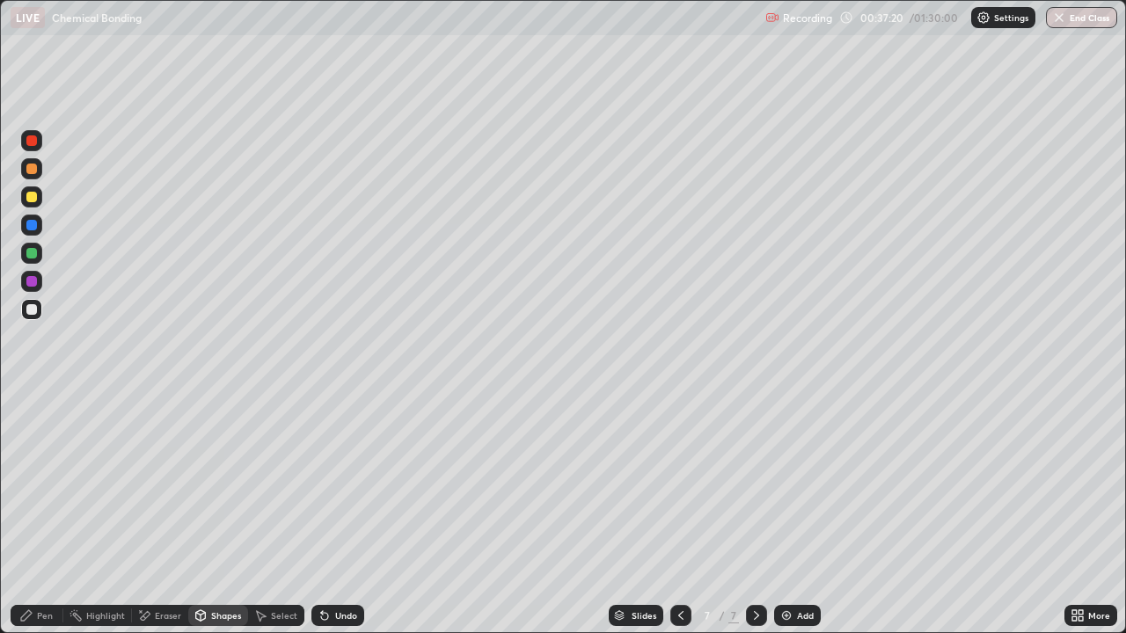
click at [50, 491] on div "Erase all" at bounding box center [32, 316] width 42 height 563
click at [37, 514] on div "Pen" at bounding box center [45, 615] width 16 height 9
click at [46, 514] on div "Erase all" at bounding box center [32, 316] width 42 height 563
click at [798, 514] on div "Add" at bounding box center [797, 615] width 47 height 21
click at [31, 310] on div at bounding box center [31, 309] width 11 height 11
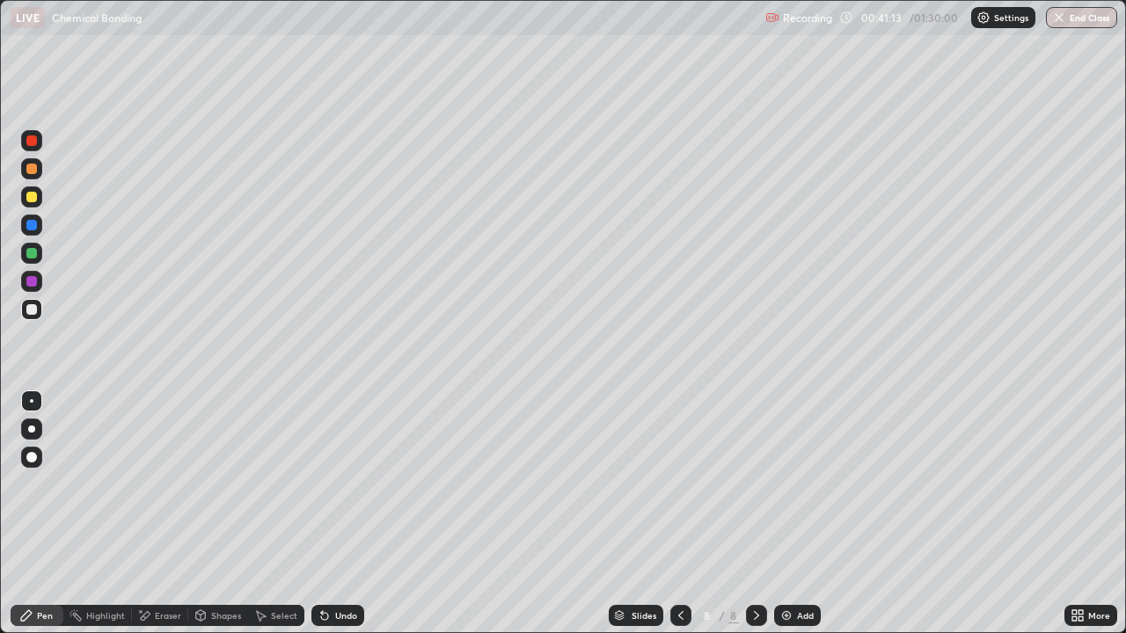
click at [335, 514] on div "Undo" at bounding box center [346, 615] width 22 height 9
click at [30, 165] on div at bounding box center [31, 169] width 11 height 11
click at [33, 198] on div at bounding box center [31, 197] width 11 height 11
click at [30, 225] on div at bounding box center [31, 225] width 11 height 11
click at [27, 310] on div at bounding box center [31, 309] width 11 height 11
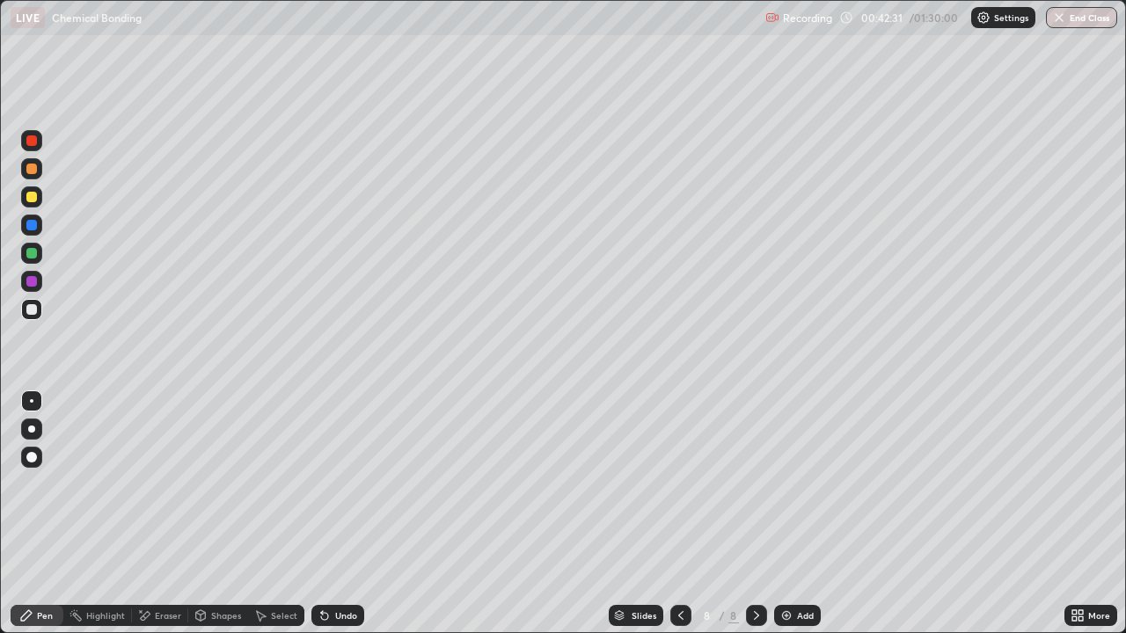
click at [34, 279] on div at bounding box center [31, 281] width 11 height 11
click at [346, 514] on div "Undo" at bounding box center [346, 615] width 22 height 9
click at [348, 514] on div "Undo" at bounding box center [337, 615] width 53 height 21
click at [351, 514] on div "Undo" at bounding box center [337, 615] width 53 height 21
click at [32, 198] on div at bounding box center [31, 197] width 11 height 11
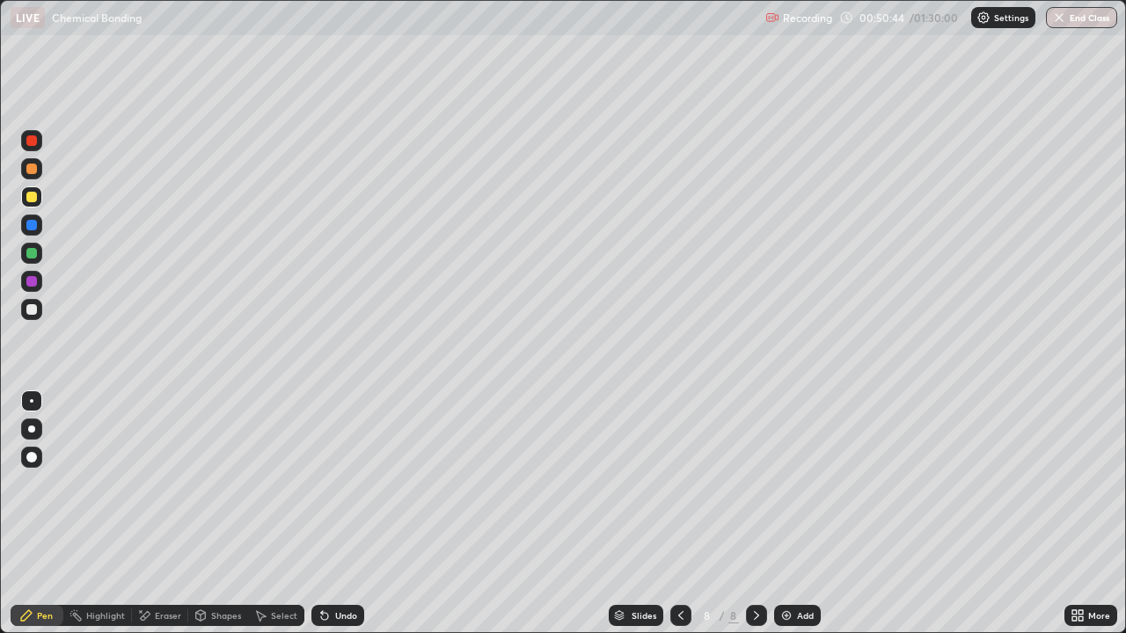
click at [1088, 514] on div "More" at bounding box center [1090, 615] width 53 height 21
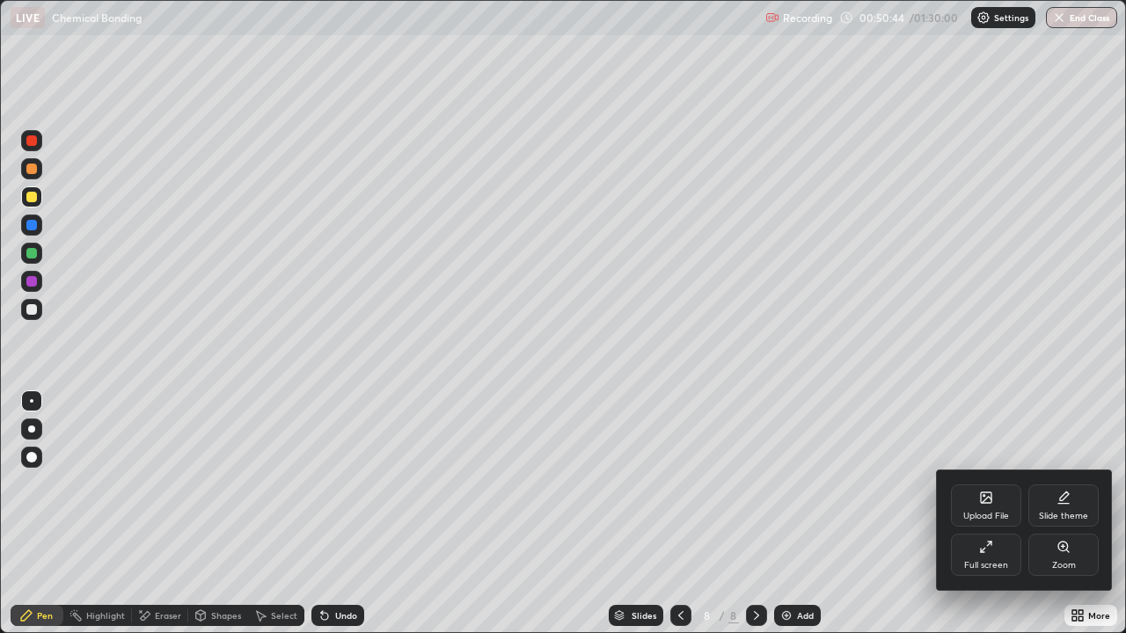
click at [972, 514] on div "Full screen" at bounding box center [986, 555] width 70 height 42
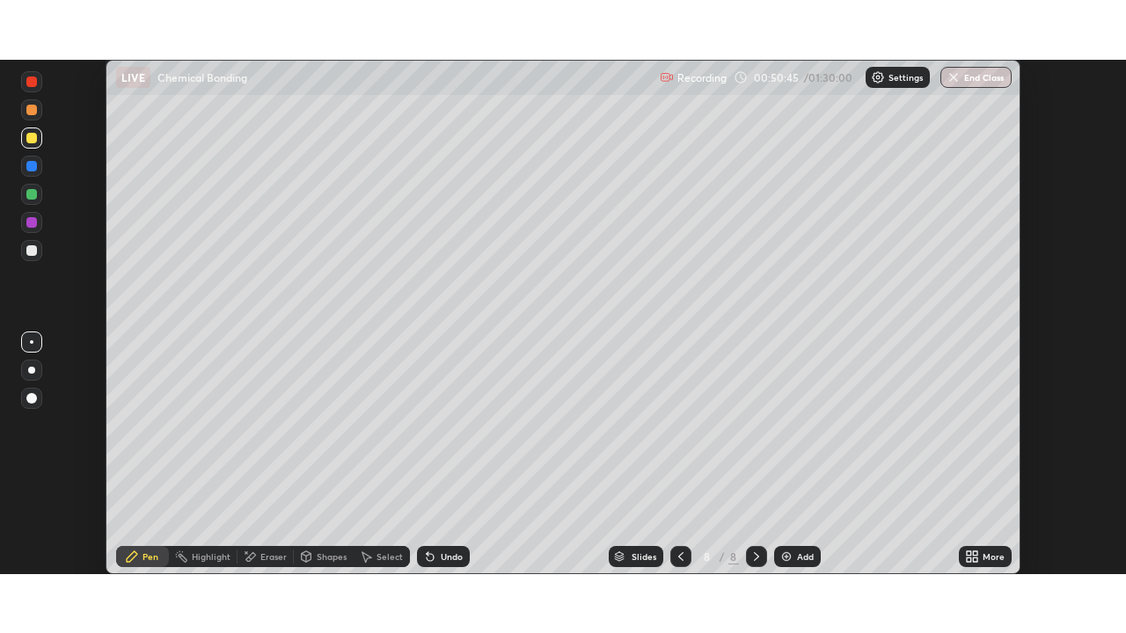
scroll to position [87419, 86808]
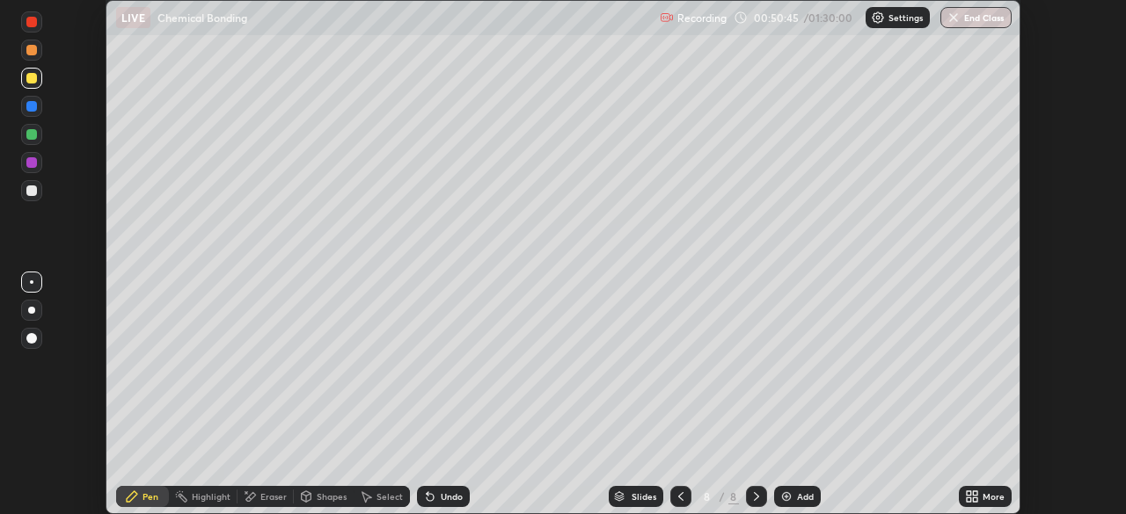
click at [787, 497] on img at bounding box center [786, 497] width 14 height 14
click at [271, 505] on div "Eraser" at bounding box center [265, 496] width 56 height 21
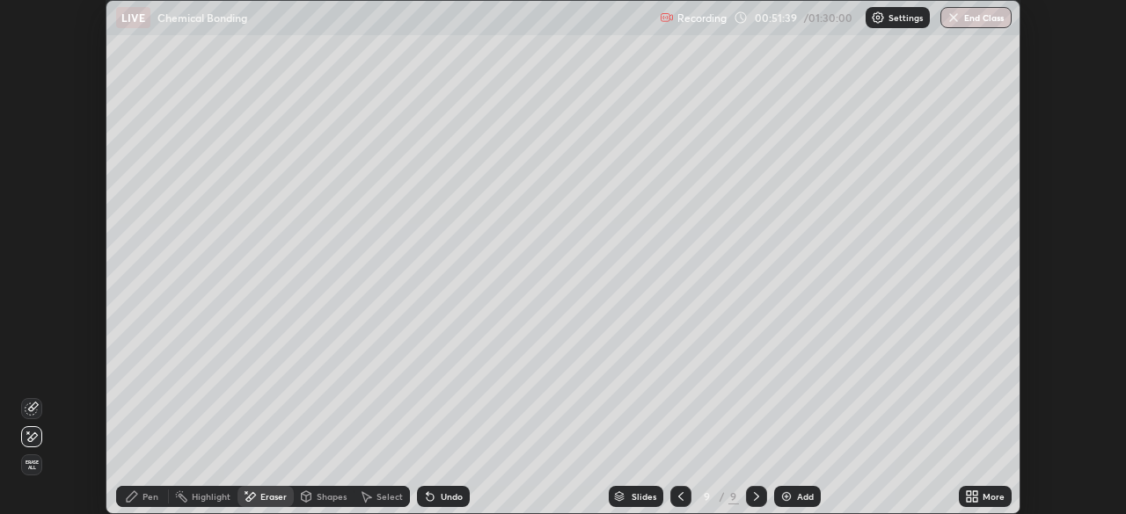
click at [143, 498] on div "Pen" at bounding box center [150, 496] width 16 height 9
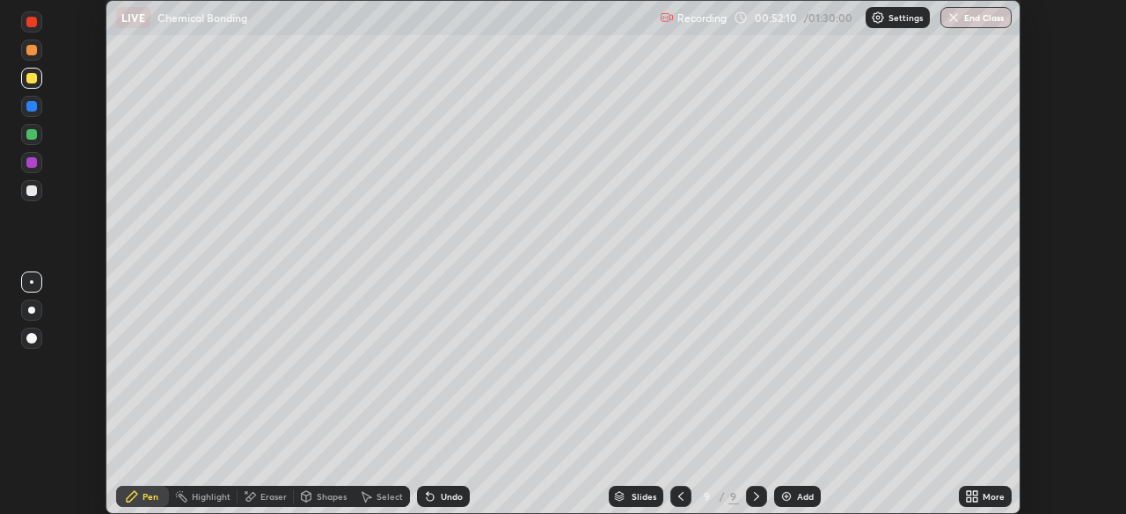
click at [33, 197] on div at bounding box center [31, 190] width 21 height 21
click at [36, 165] on div at bounding box center [31, 162] width 11 height 11
click at [31, 193] on div at bounding box center [31, 191] width 11 height 11
click at [33, 165] on div at bounding box center [31, 162] width 11 height 11
click at [34, 199] on div at bounding box center [31, 190] width 21 height 21
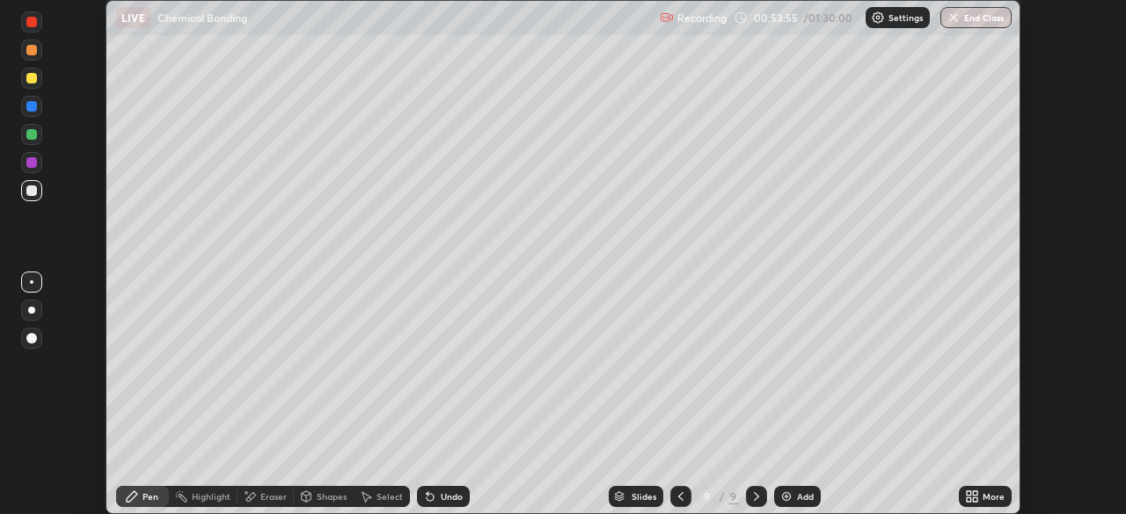
click at [29, 189] on div at bounding box center [31, 191] width 11 height 11
click at [441, 492] on div "Undo" at bounding box center [452, 496] width 22 height 9
click at [440, 488] on div "Undo" at bounding box center [443, 496] width 53 height 21
click at [36, 165] on div at bounding box center [31, 162] width 11 height 11
click at [32, 79] on div at bounding box center [31, 78] width 11 height 11
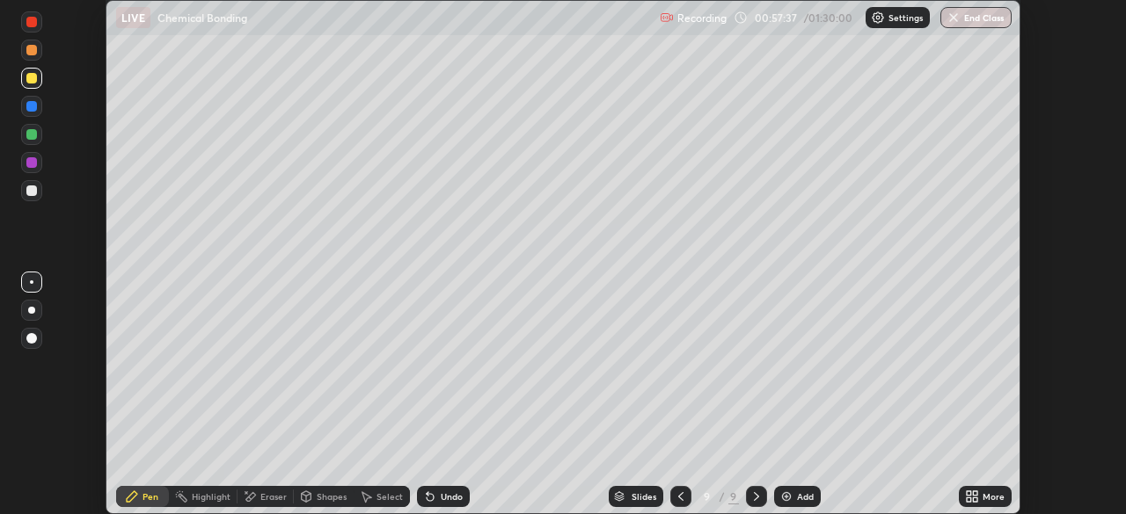
click at [31, 57] on div at bounding box center [31, 50] width 21 height 21
click at [260, 495] on div "Eraser" at bounding box center [273, 496] width 26 height 9
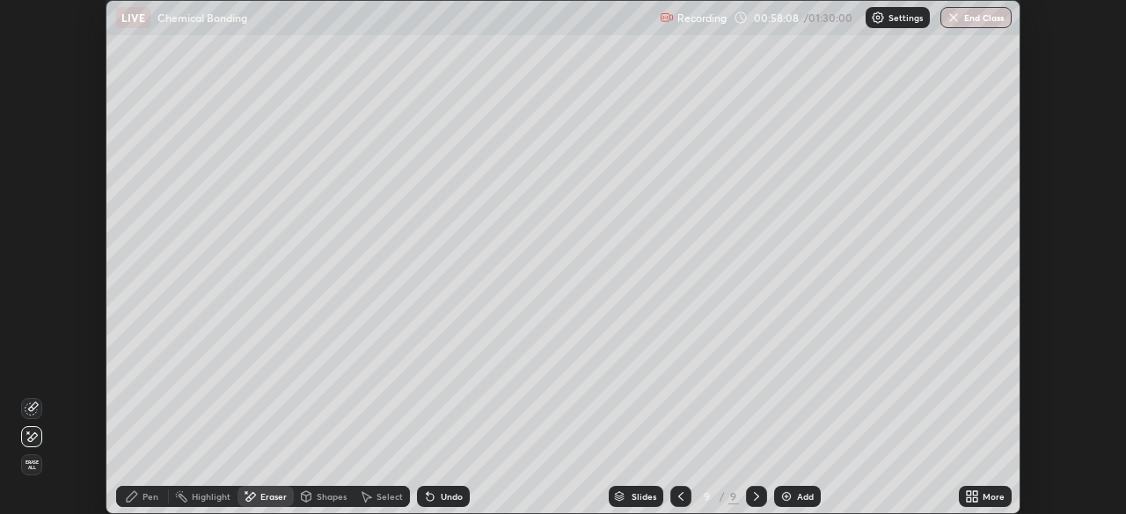
click at [150, 497] on div "Pen" at bounding box center [150, 496] width 16 height 9
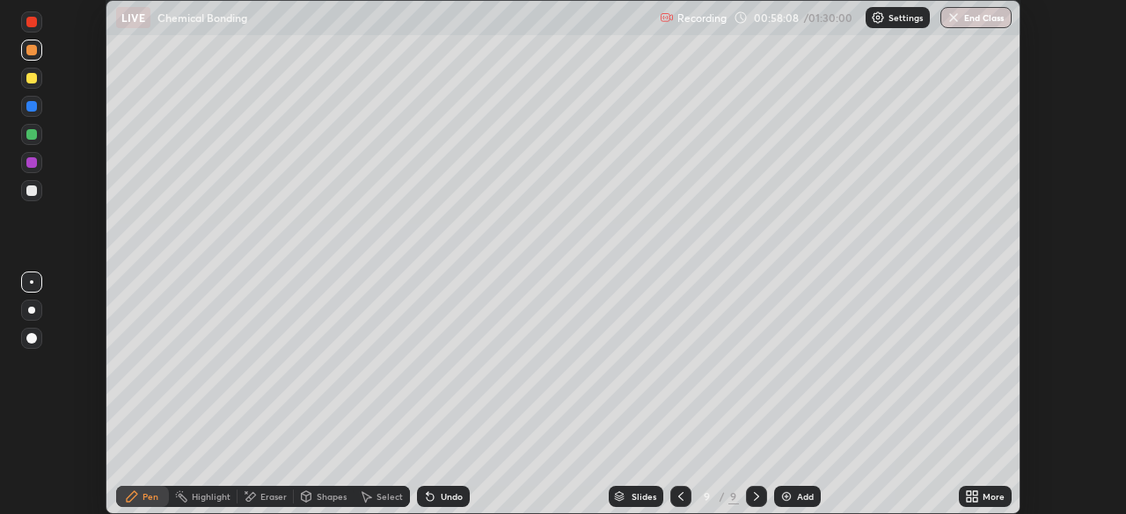
click at [147, 503] on div "Pen" at bounding box center [142, 496] width 53 height 21
click at [441, 493] on div "Undo" at bounding box center [452, 496] width 22 height 9
click at [35, 195] on div at bounding box center [31, 190] width 21 height 21
click at [784, 500] on img at bounding box center [786, 497] width 14 height 14
click at [435, 503] on div "Undo" at bounding box center [443, 496] width 53 height 21
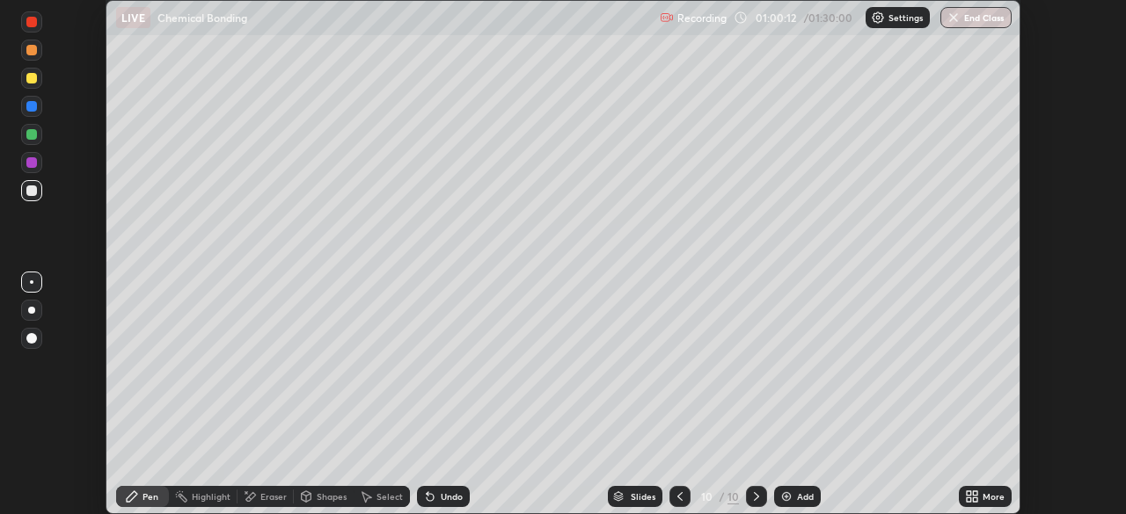
click at [33, 164] on div at bounding box center [31, 162] width 11 height 11
click at [33, 192] on div at bounding box center [31, 191] width 11 height 11
click at [29, 81] on div at bounding box center [31, 78] width 11 height 11
click at [33, 106] on div at bounding box center [31, 106] width 11 height 11
click at [33, 193] on div at bounding box center [31, 191] width 11 height 11
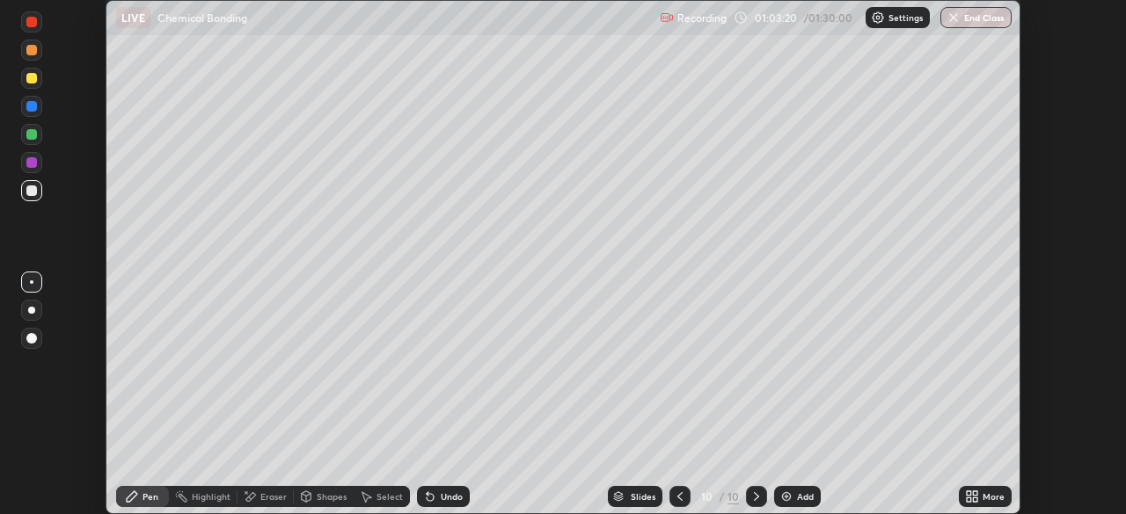
click at [29, 167] on div at bounding box center [31, 162] width 11 height 11
click at [34, 78] on div at bounding box center [31, 78] width 11 height 11
click at [39, 106] on div at bounding box center [31, 106] width 21 height 21
click at [992, 499] on div "More" at bounding box center [993, 496] width 22 height 9
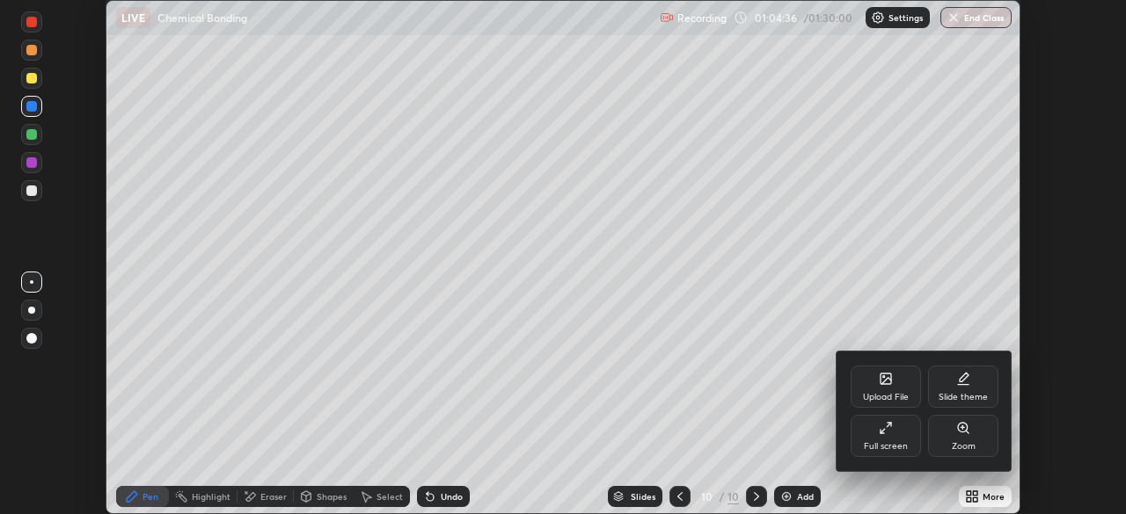
click at [900, 446] on div "Full screen" at bounding box center [886, 446] width 44 height 9
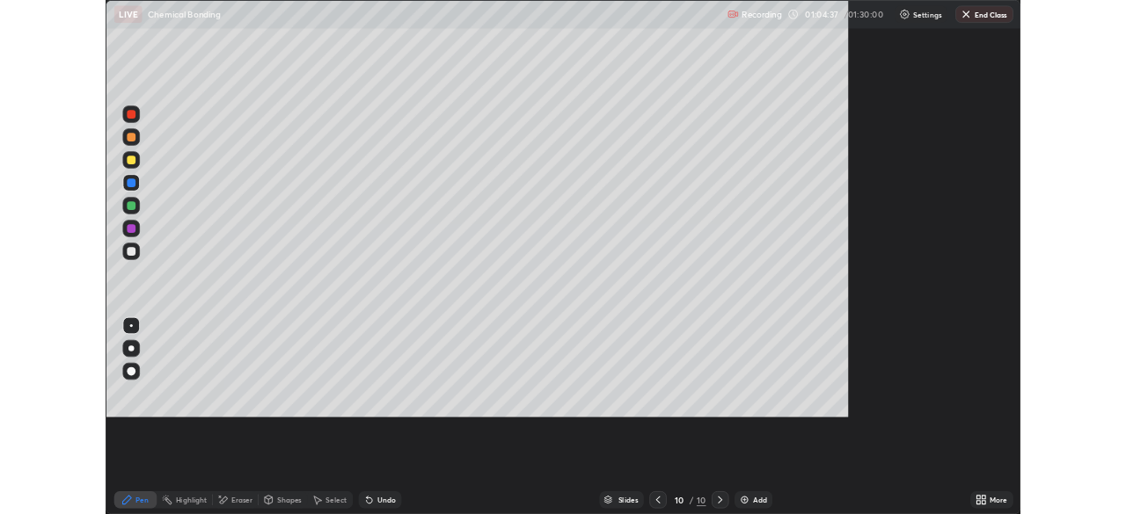
scroll to position [633, 1126]
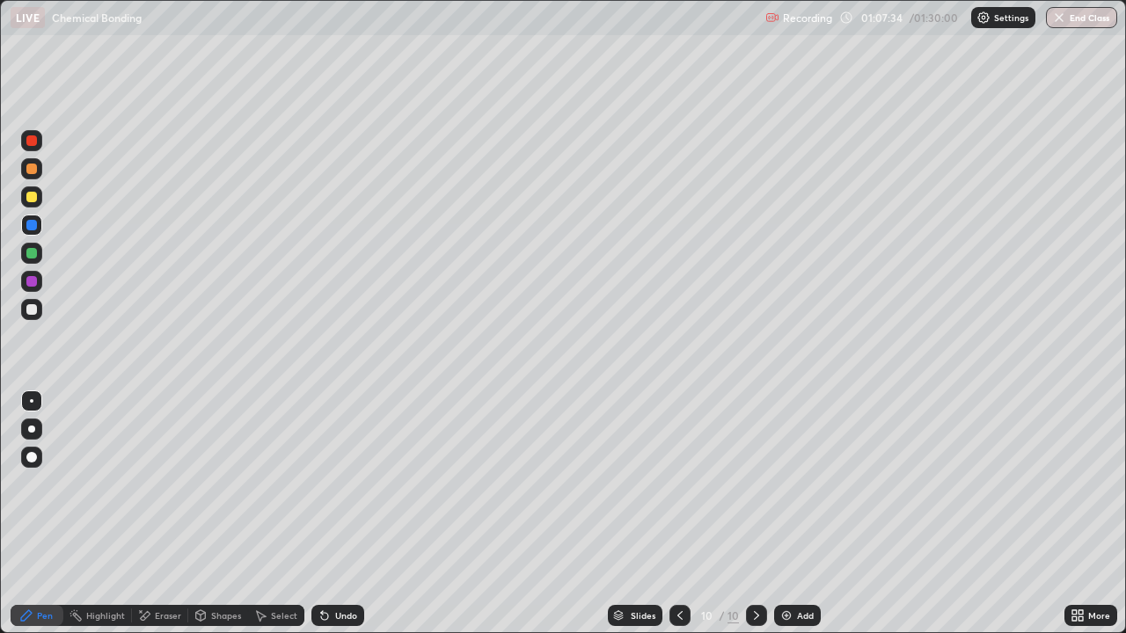
click at [1092, 514] on div "More" at bounding box center [1099, 615] width 22 height 9
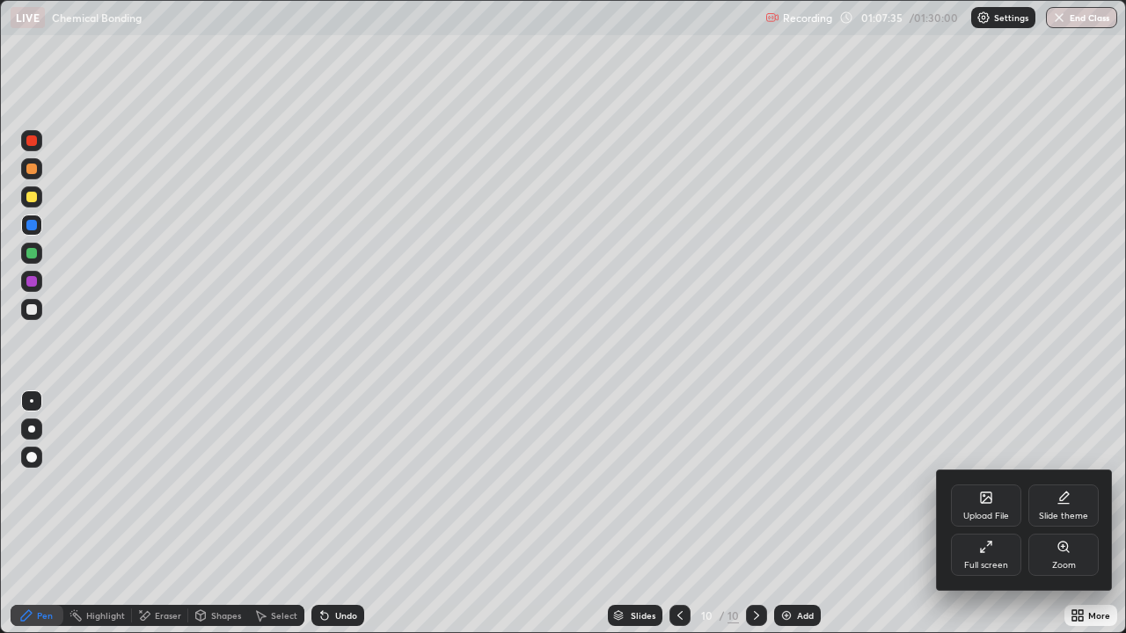
click at [994, 514] on div "Full screen" at bounding box center [986, 555] width 70 height 42
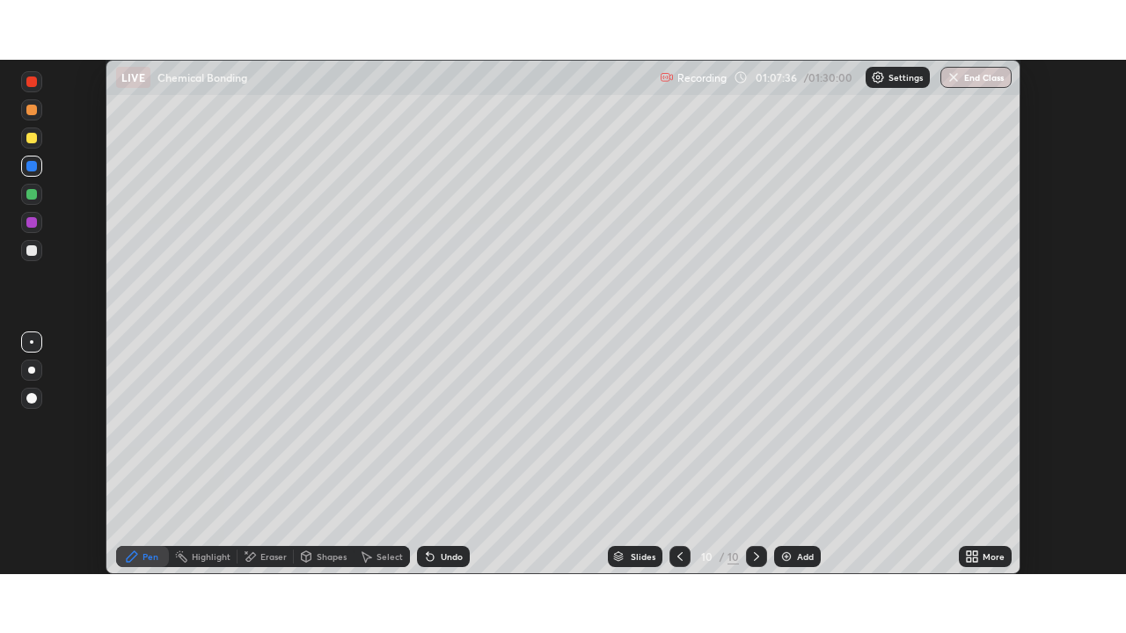
scroll to position [87419, 86808]
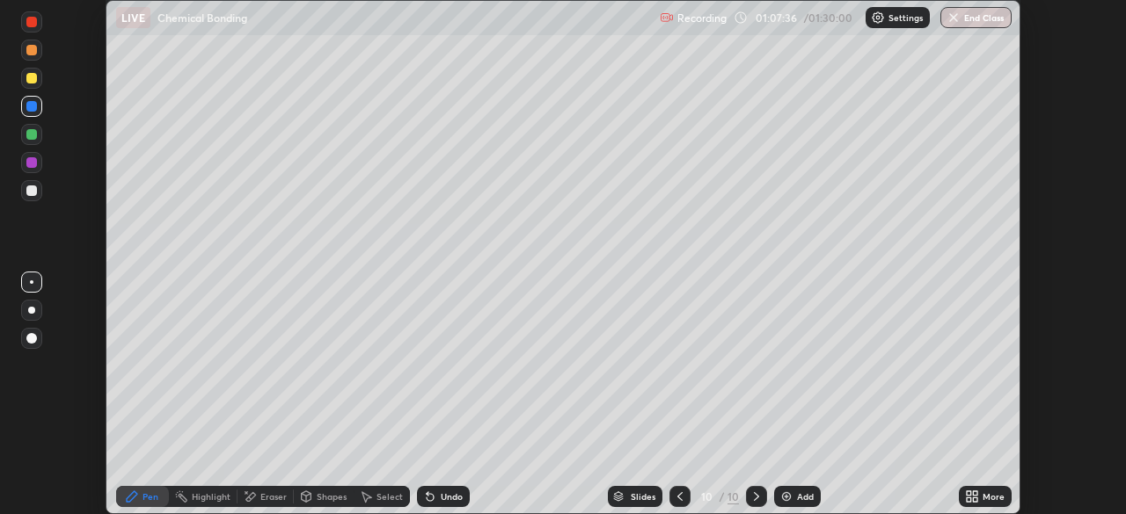
click at [796, 503] on div "Add" at bounding box center [797, 496] width 47 height 21
click at [71, 382] on div "Setting up your live class" at bounding box center [563, 257] width 1126 height 514
click at [27, 142] on div at bounding box center [31, 134] width 21 height 21
click at [82, 353] on div "Setting up your live class" at bounding box center [563, 257] width 1126 height 514
click at [45, 420] on div at bounding box center [32, 373] width 28 height 211
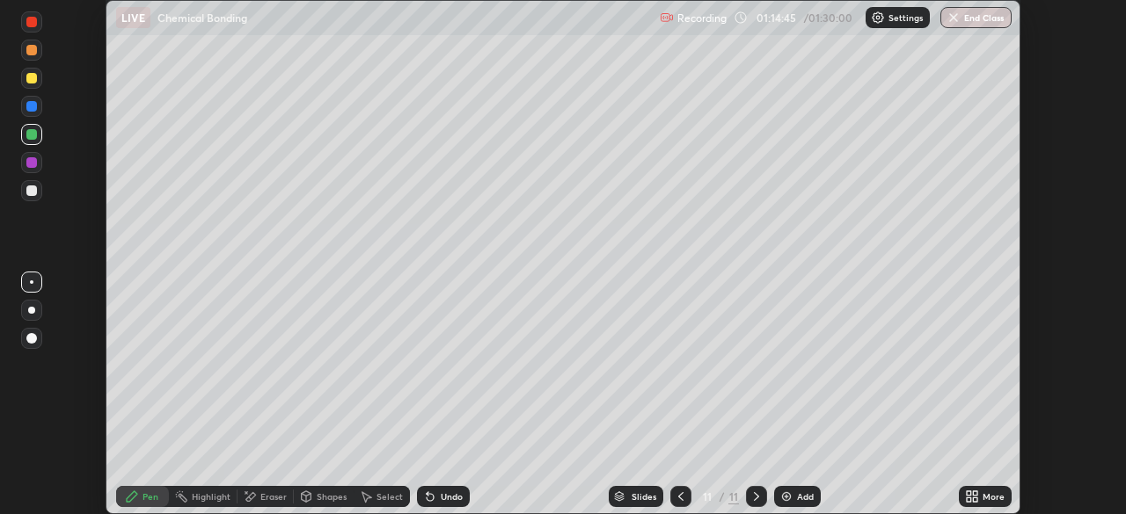
click at [797, 498] on div "Add" at bounding box center [805, 496] width 17 height 9
click at [29, 164] on div at bounding box center [31, 162] width 11 height 11
click at [436, 506] on div "Undo" at bounding box center [443, 496] width 53 height 21
click at [438, 505] on div "Undo" at bounding box center [443, 496] width 53 height 21
click at [439, 488] on div "Undo" at bounding box center [443, 496] width 53 height 21
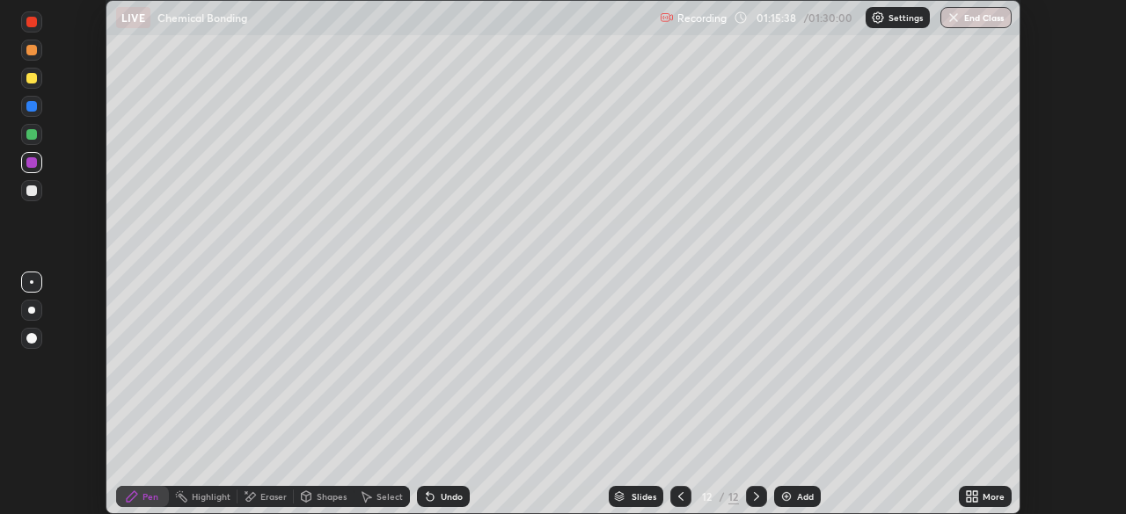
click at [439, 489] on div "Undo" at bounding box center [443, 496] width 53 height 21
click at [438, 489] on div "Undo" at bounding box center [443, 496] width 53 height 21
click at [441, 492] on div "Undo" at bounding box center [452, 496] width 22 height 9
click at [437, 491] on div "Undo" at bounding box center [443, 496] width 53 height 21
click at [33, 193] on div at bounding box center [31, 191] width 11 height 11
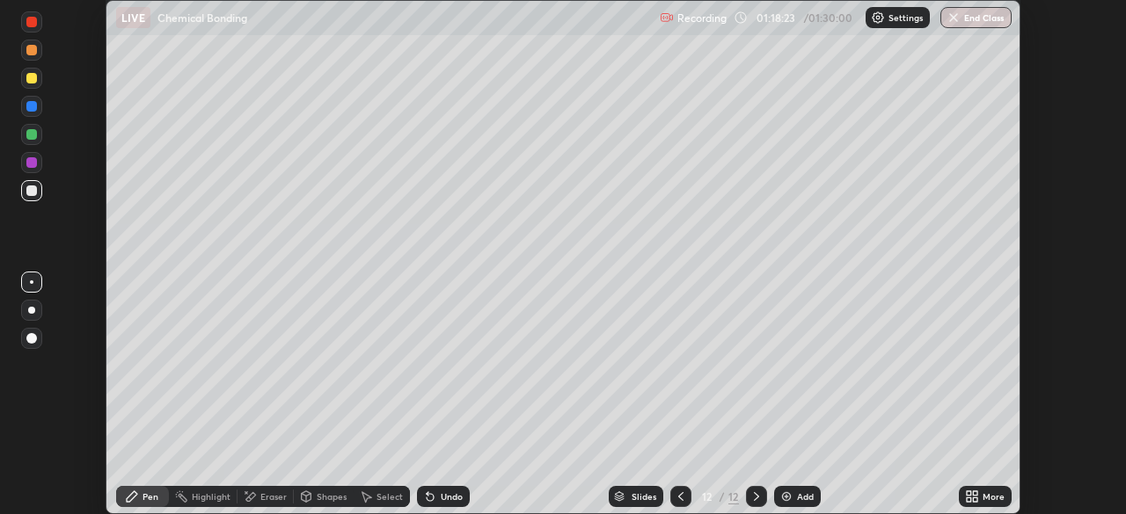
click at [36, 161] on div at bounding box center [31, 162] width 11 height 11
click at [31, 193] on div at bounding box center [31, 191] width 11 height 11
click at [79, 442] on div "Setting up your live class" at bounding box center [563, 257] width 1126 height 514
click at [33, 162] on div at bounding box center [31, 162] width 11 height 11
click at [29, 188] on div at bounding box center [31, 191] width 11 height 11
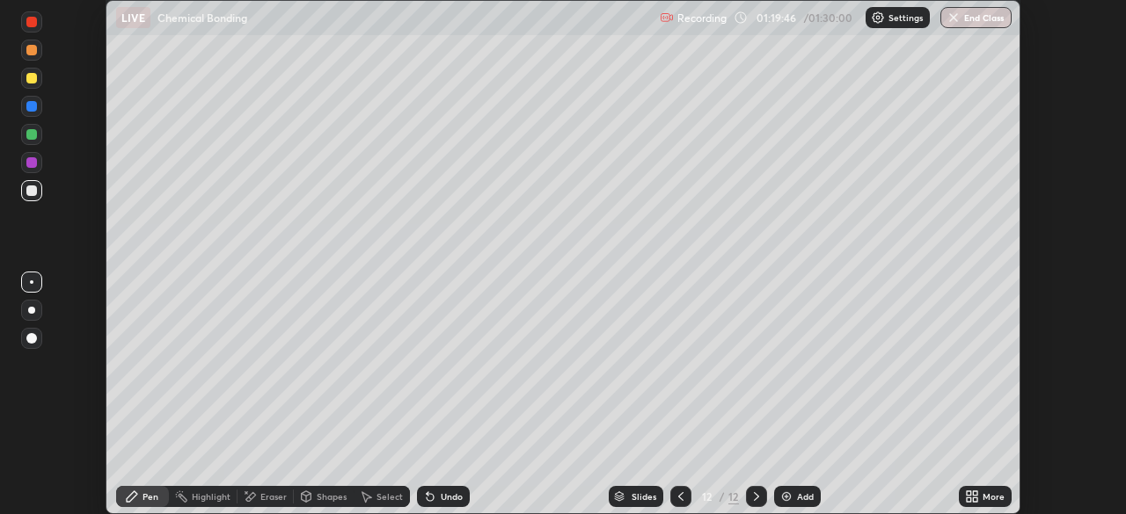
click at [458, 499] on div "Undo" at bounding box center [452, 496] width 22 height 9
click at [580, 482] on div "Slides 12 / 12 Add" at bounding box center [714, 496] width 489 height 35
click at [590, 480] on div "Slides 12 / 12 Add" at bounding box center [714, 496] width 489 height 35
click at [442, 493] on div "Undo" at bounding box center [452, 496] width 22 height 9
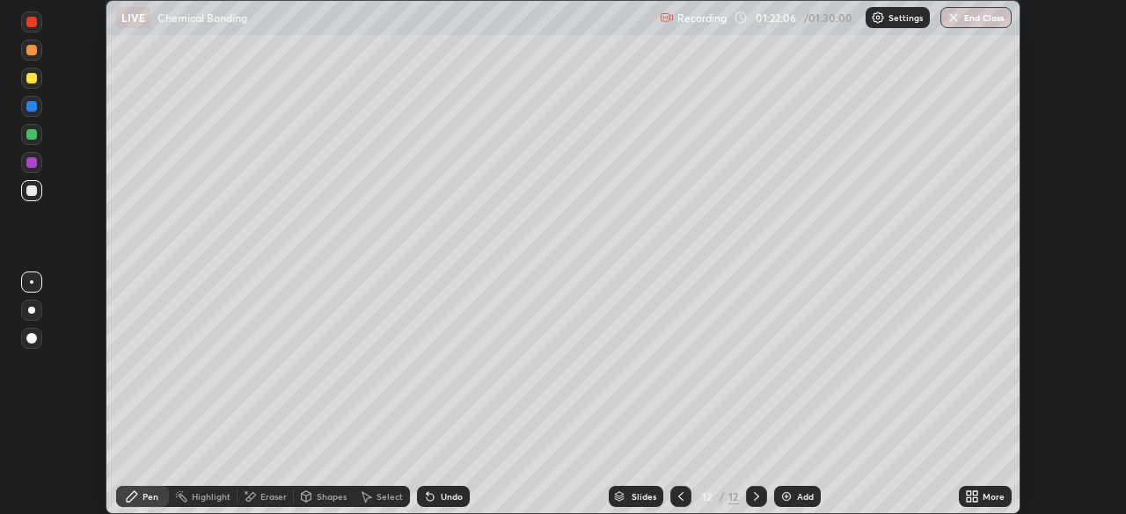
click at [31, 166] on div at bounding box center [31, 162] width 11 height 11
click at [991, 497] on div "More" at bounding box center [993, 496] width 22 height 9
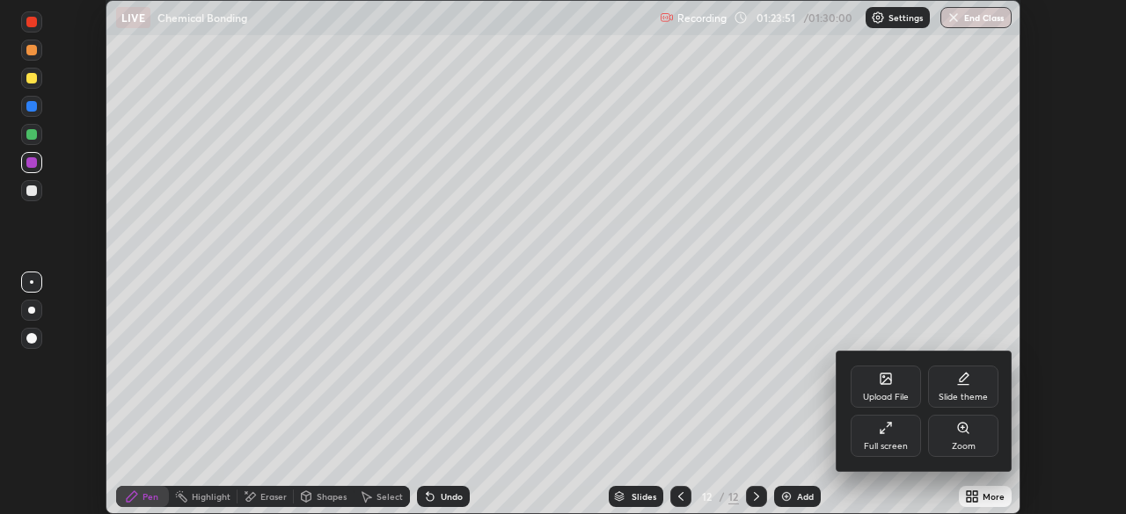
click at [895, 442] on div "Full screen" at bounding box center [886, 446] width 44 height 9
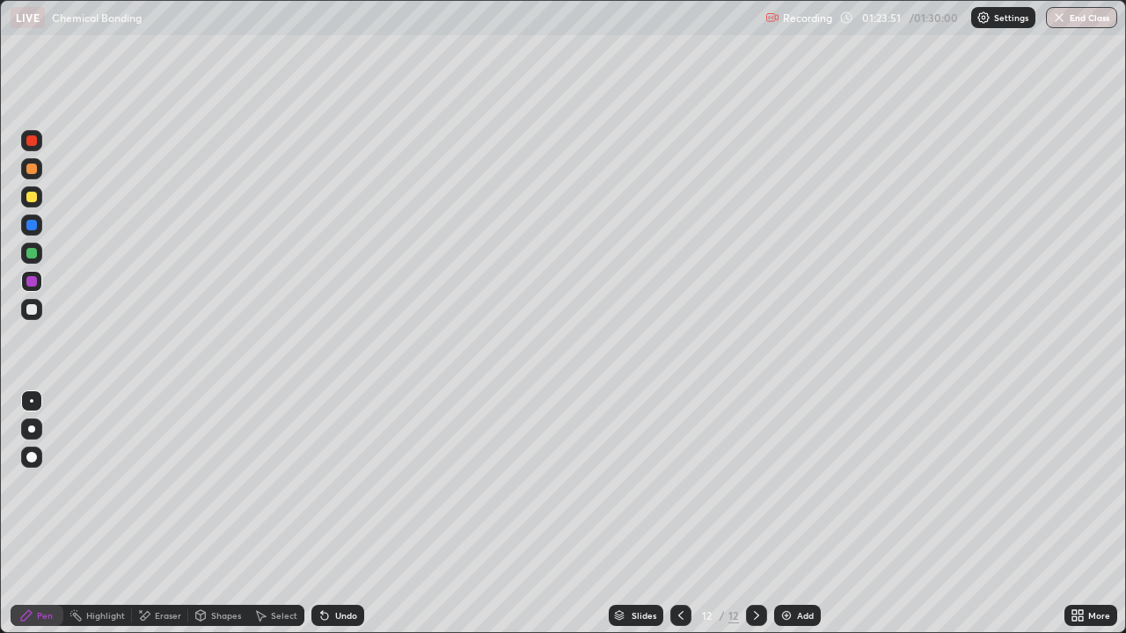
scroll to position [633, 1126]
click at [1089, 20] on button "End Class" at bounding box center [1081, 17] width 69 height 21
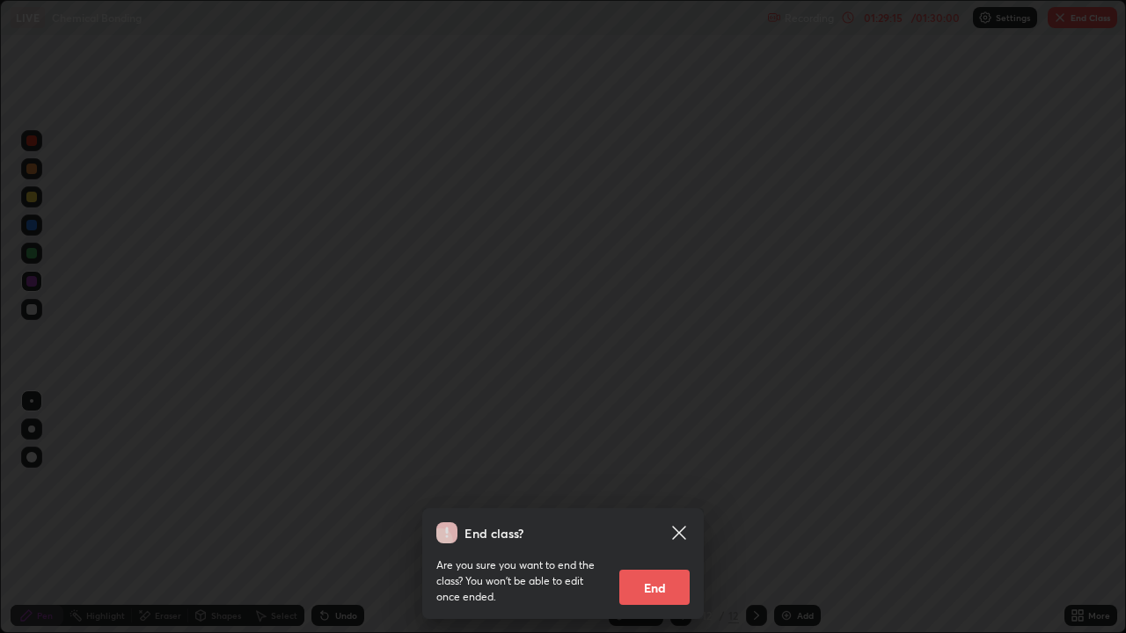
click at [675, 514] on button "End" at bounding box center [654, 587] width 70 height 35
